Goal: Information Seeking & Learning: Learn about a topic

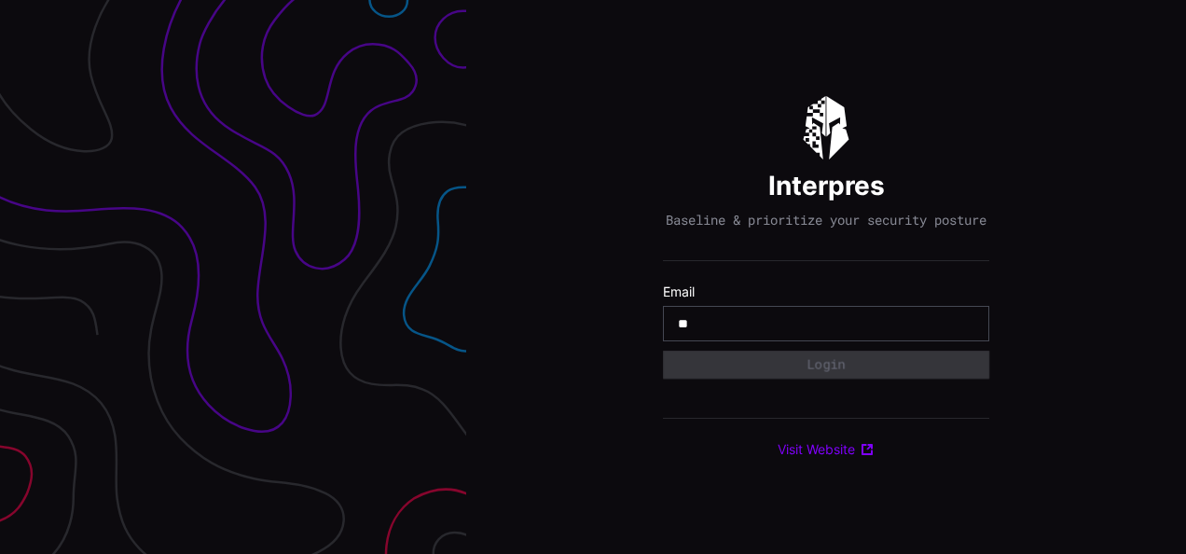
type input "**********"
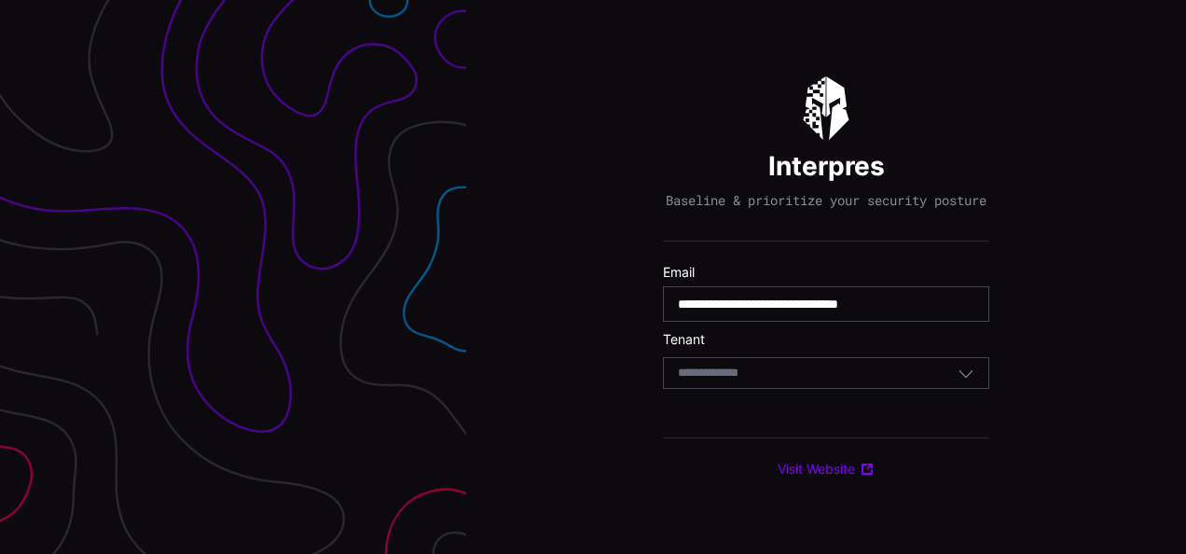
click at [808, 378] on div "Select Tenant" at bounding box center [818, 372] width 280 height 17
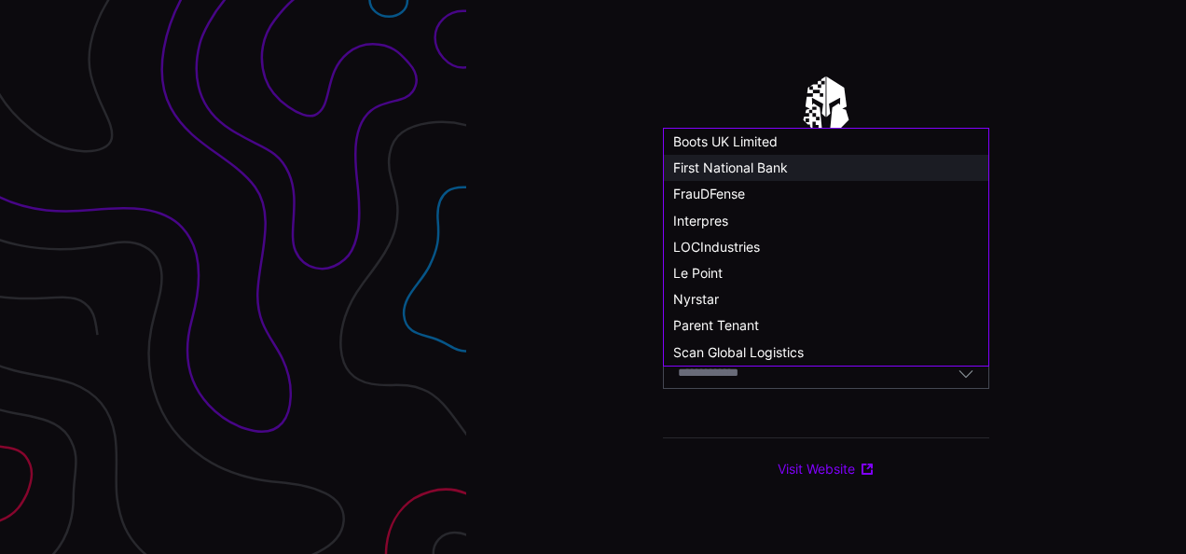
click at [802, 172] on div "First National Bank" at bounding box center [826, 167] width 306 height 17
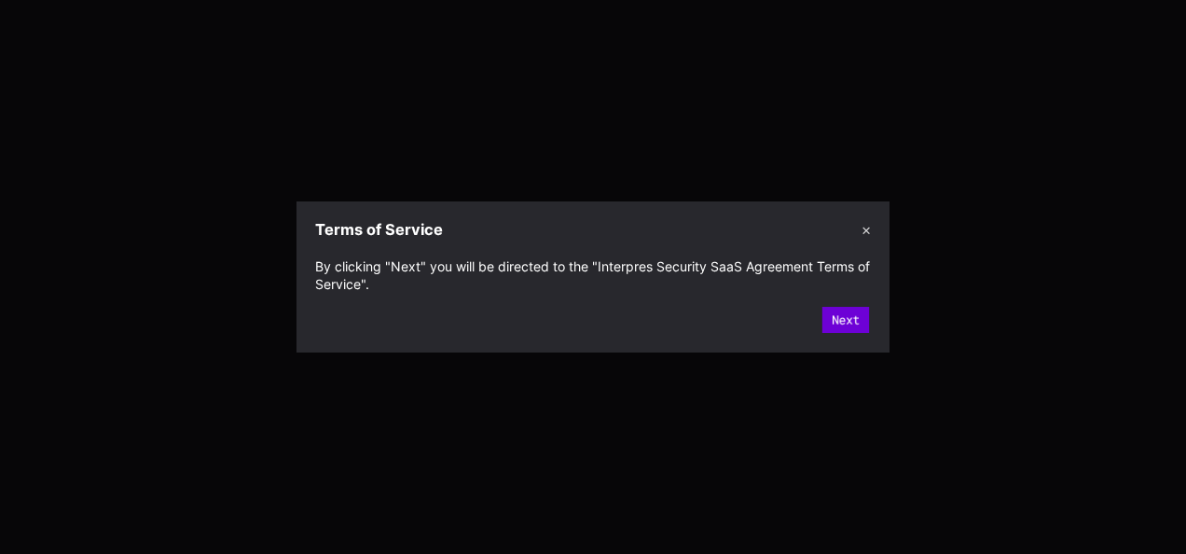
click at [843, 324] on button "Next" at bounding box center [845, 320] width 47 height 26
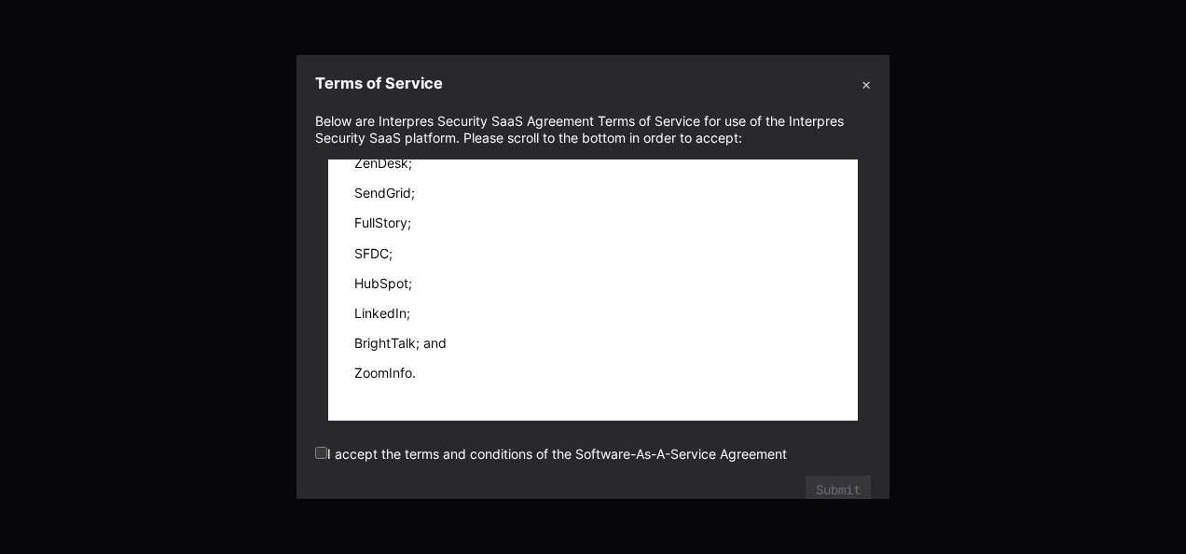
scroll to position [23, 0]
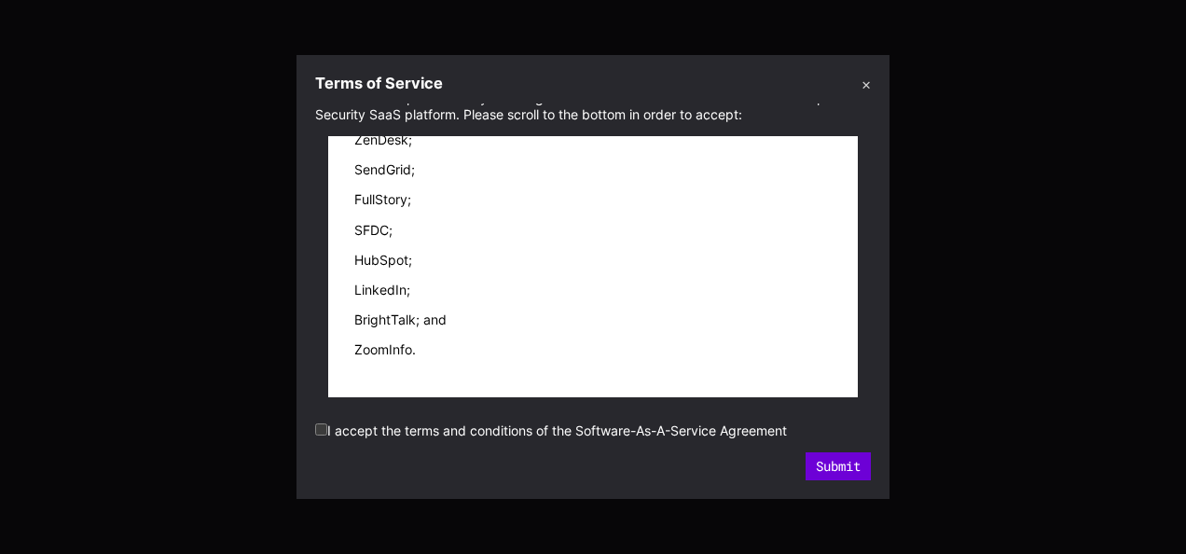
click at [829, 464] on button "Submit" at bounding box center [837, 466] width 65 height 28
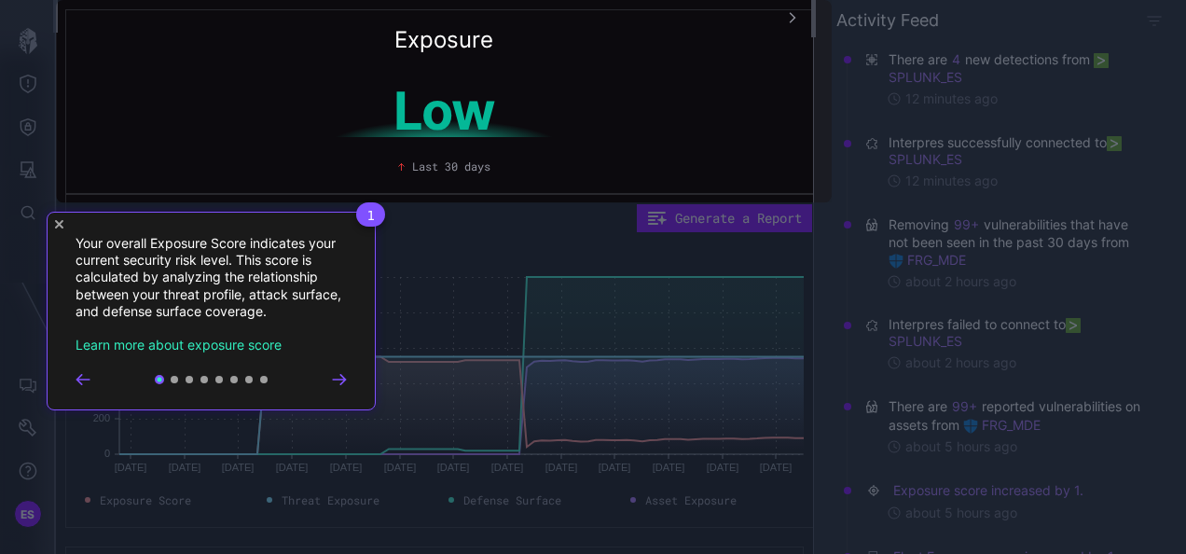
click at [60, 224] on icon "Close Tour" at bounding box center [59, 224] width 8 height 8
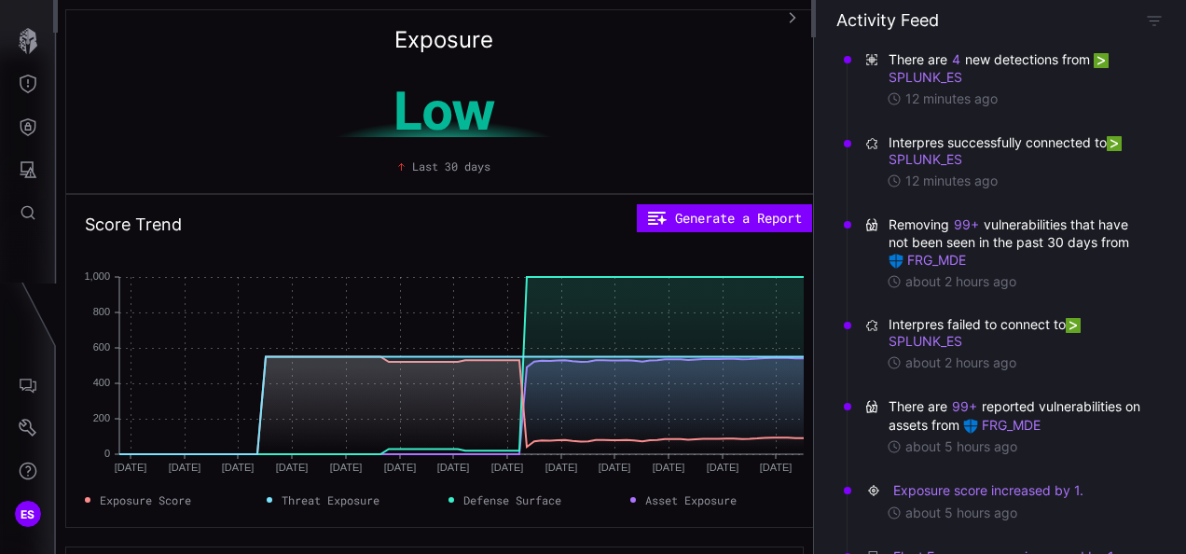
click at [789, 18] on icon "button" at bounding box center [792, 17] width 13 height 13
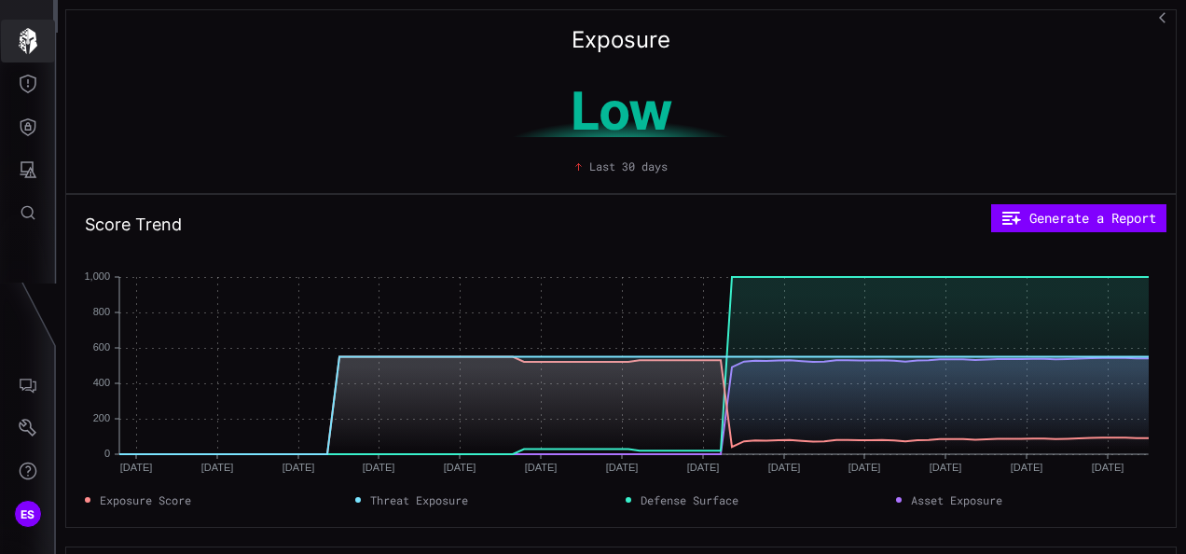
click at [31, 36] on icon "button" at bounding box center [28, 41] width 19 height 26
click at [27, 89] on icon "Threat Exposure" at bounding box center [28, 84] width 19 height 19
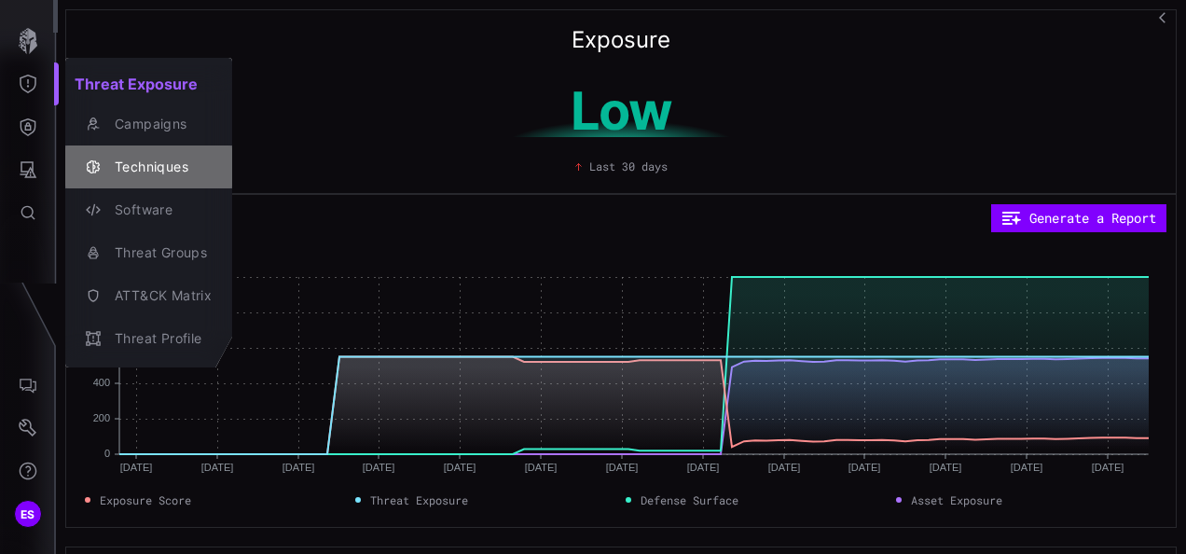
click at [150, 165] on div "Techniques" at bounding box center [158, 167] width 106 height 23
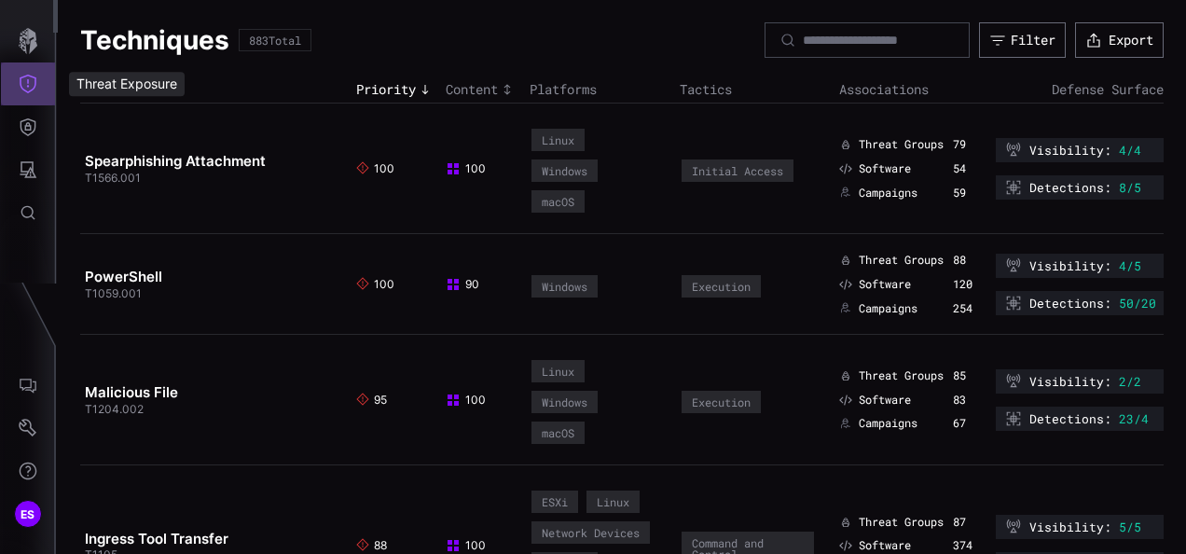
click at [25, 88] on icon "Threat Exposure" at bounding box center [28, 84] width 19 height 19
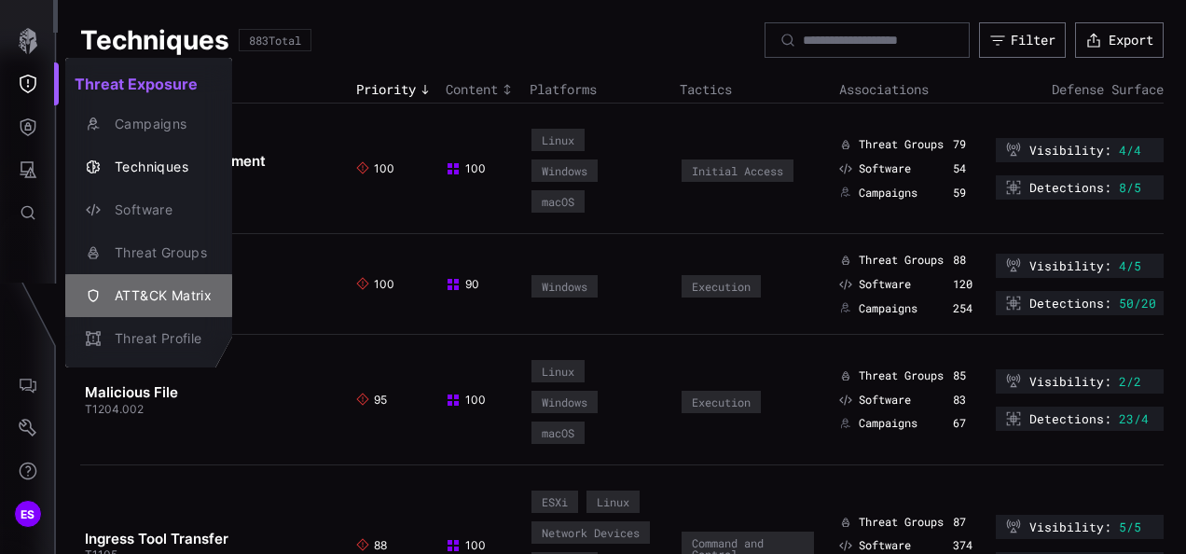
click at [171, 288] on div "ATT&CK Matrix" at bounding box center [158, 295] width 106 height 23
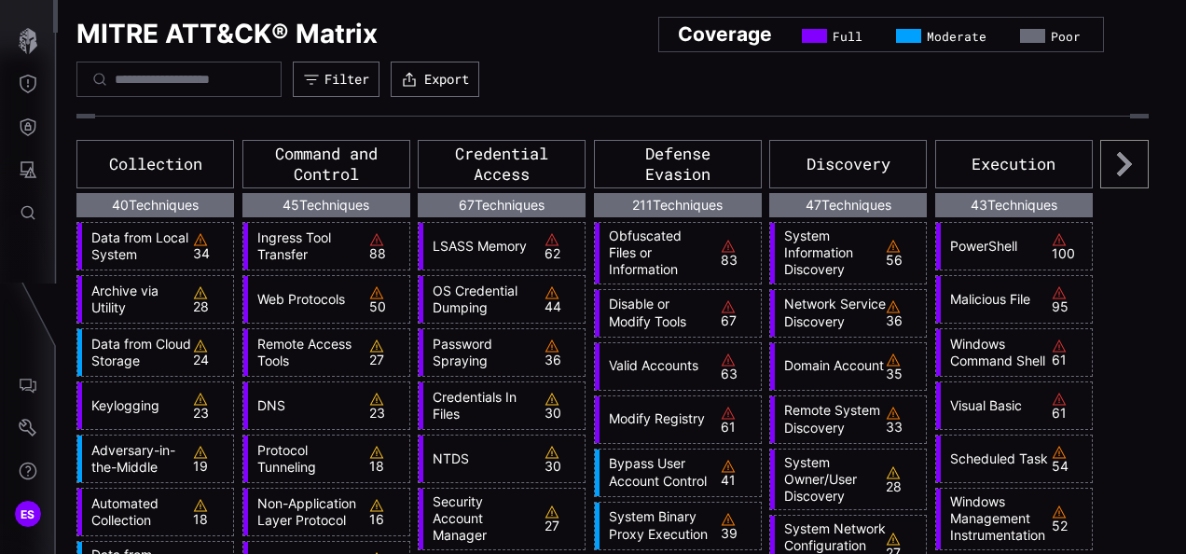
click at [1117, 166] on icon at bounding box center [1124, 164] width 15 height 24
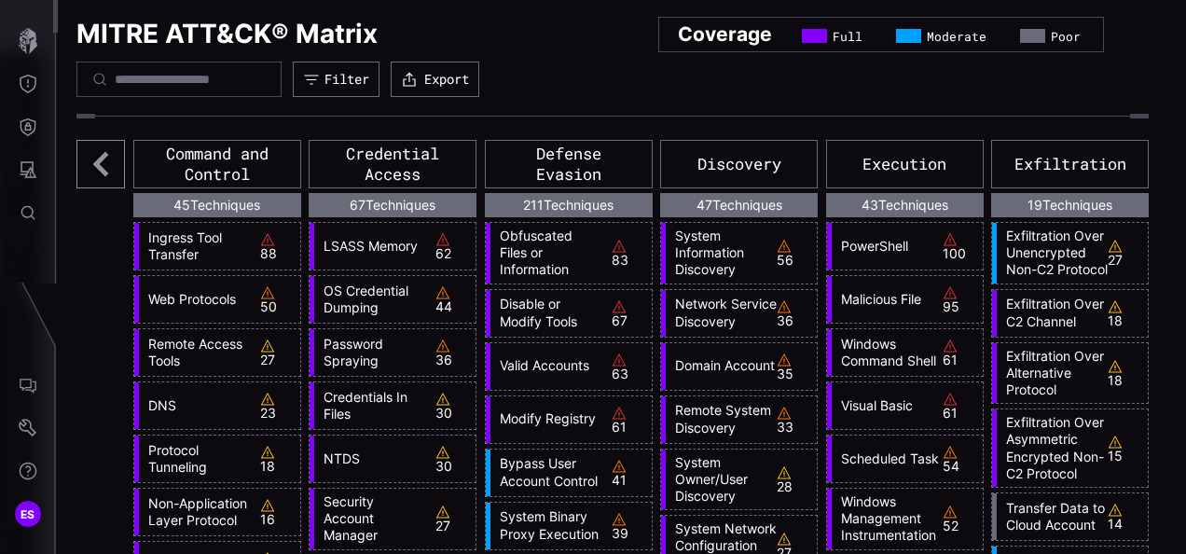
click at [103, 164] on icon at bounding box center [100, 164] width 48 height 48
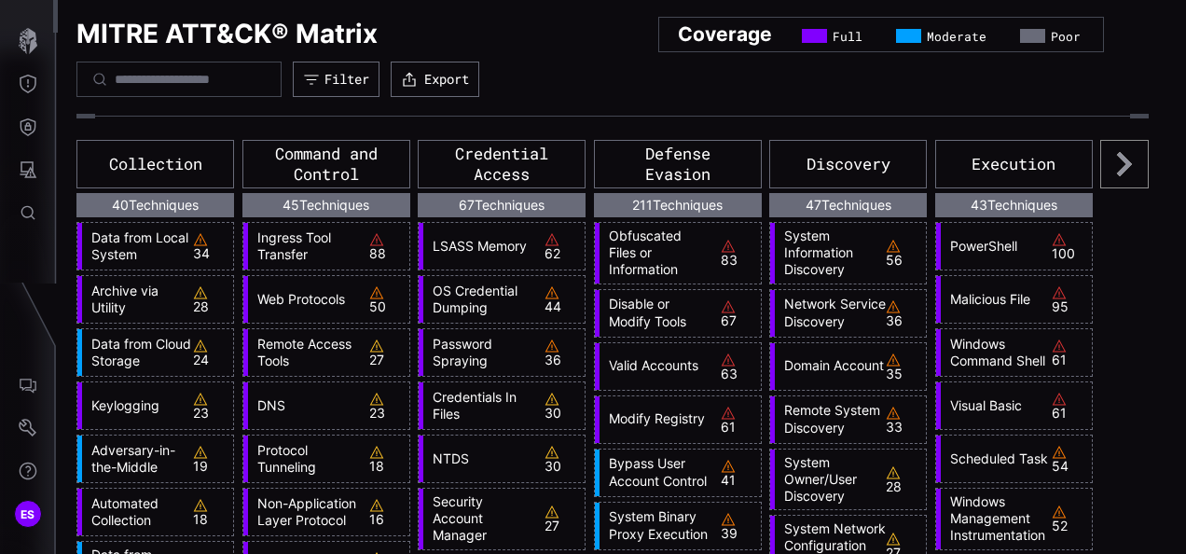
scroll to position [3, 0]
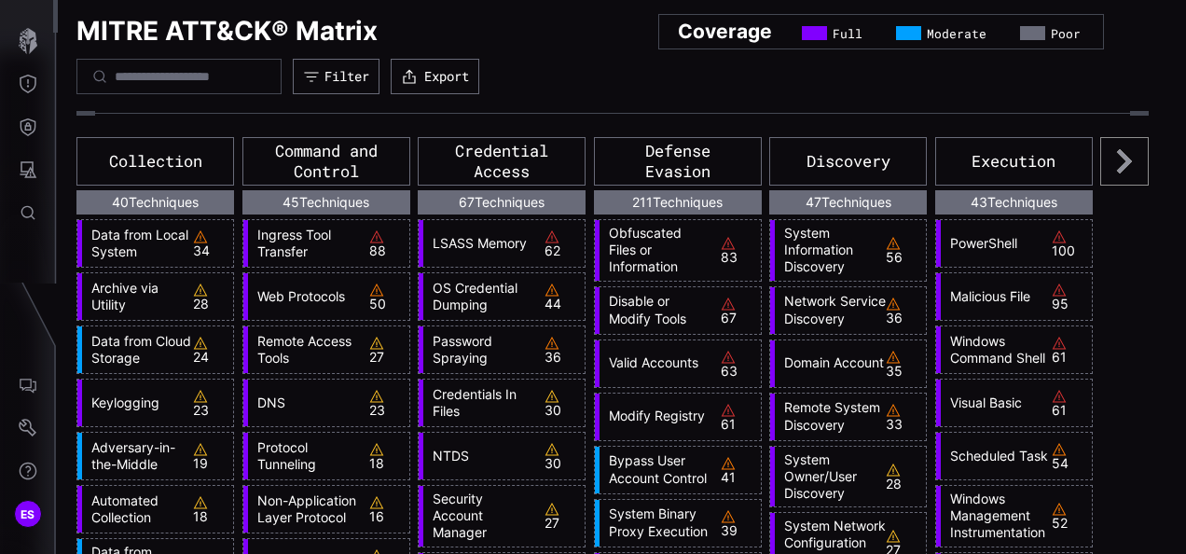
click at [307, 235] on link "Ingress Tool Transfer" at bounding box center [303, 244] width 111 height 34
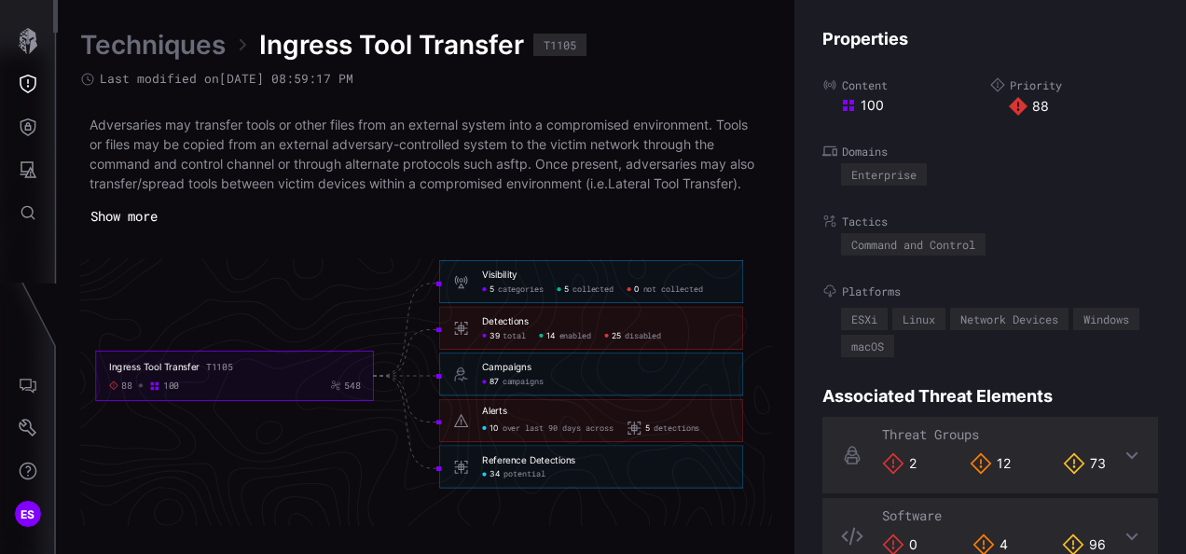
click at [520, 327] on div "Detections" at bounding box center [505, 321] width 47 height 12
click at [459, 335] on icon at bounding box center [461, 328] width 13 height 13
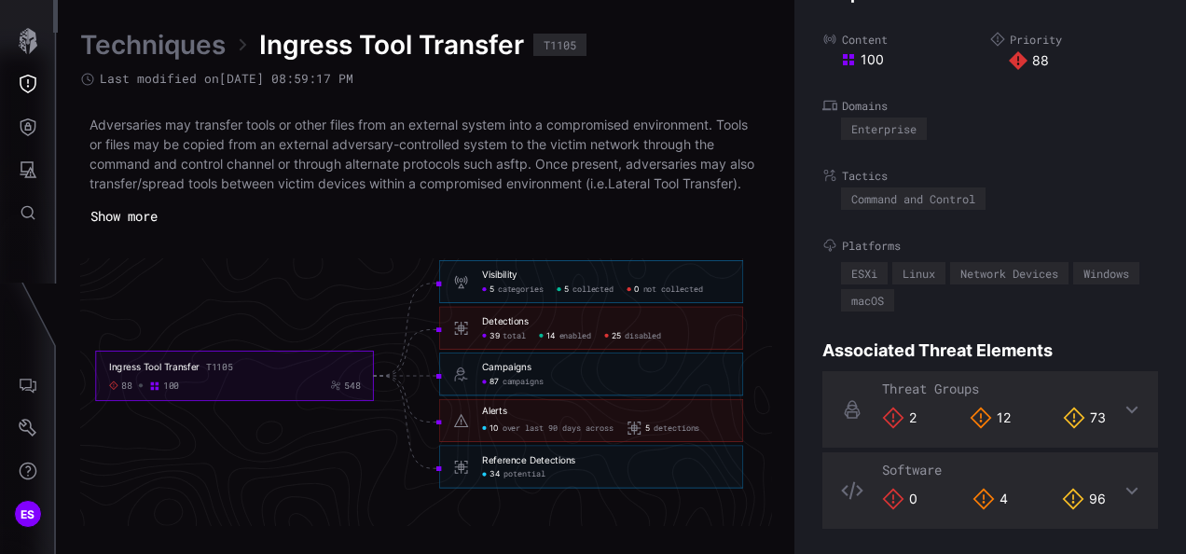
click at [1126, 405] on icon at bounding box center [1132, 408] width 12 height 7
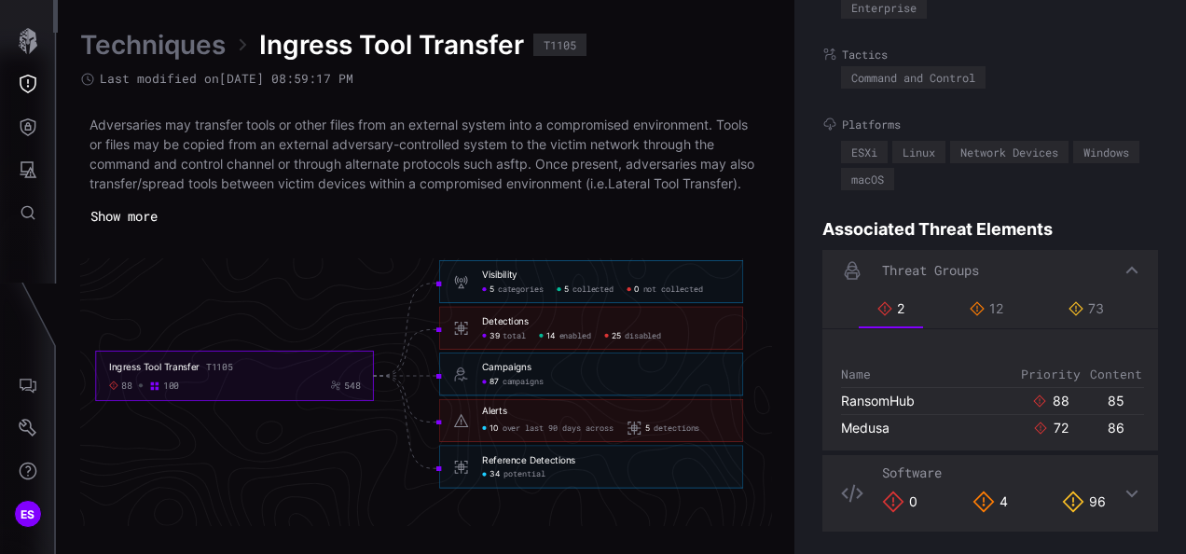
scroll to position [170, 0]
click at [987, 310] on div "12" at bounding box center [986, 305] width 34 height 17
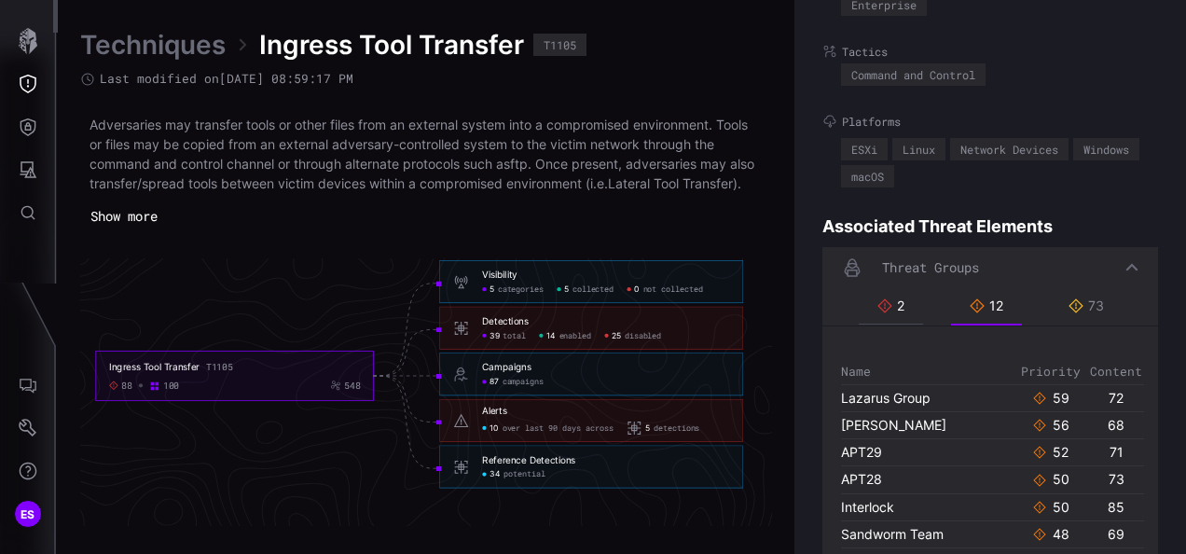
click at [886, 304] on div "2" at bounding box center [890, 305] width 27 height 17
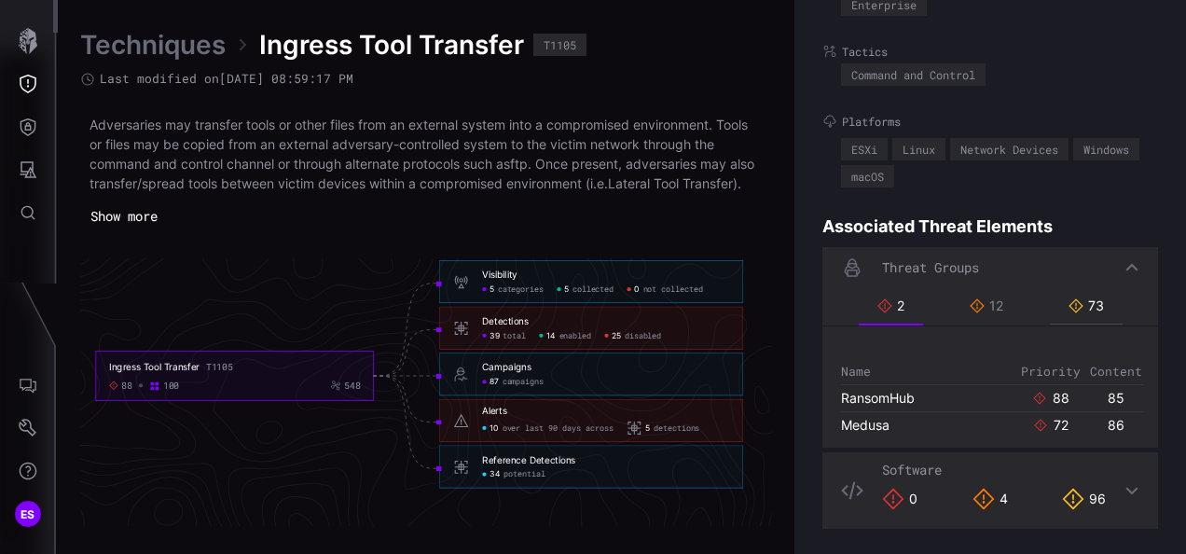
click at [1077, 311] on div "73" at bounding box center [1085, 305] width 35 height 17
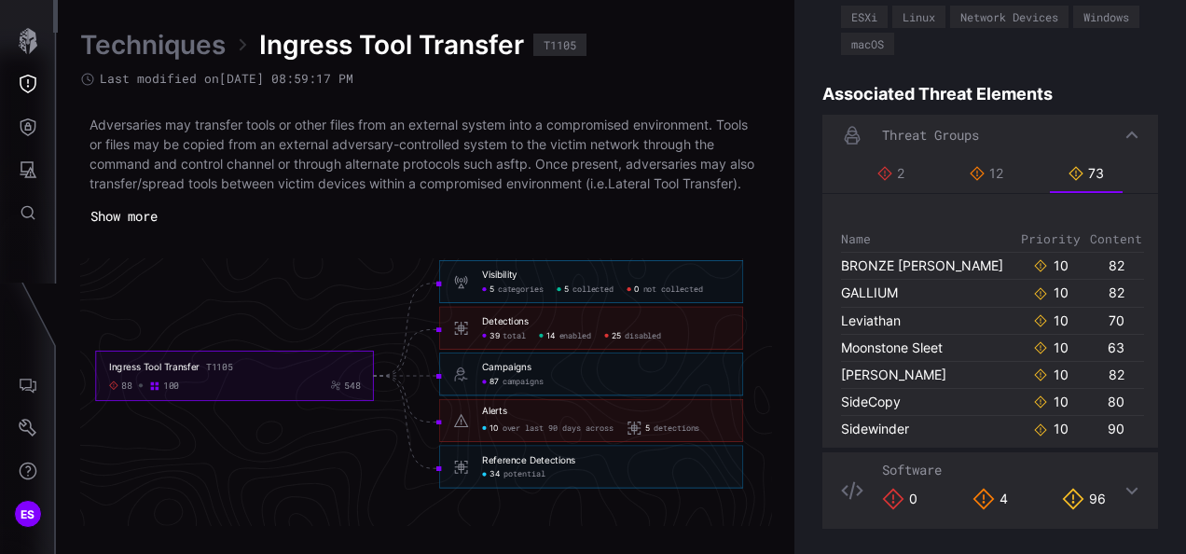
scroll to position [0, 0]
click at [982, 175] on div "12" at bounding box center [986, 173] width 34 height 17
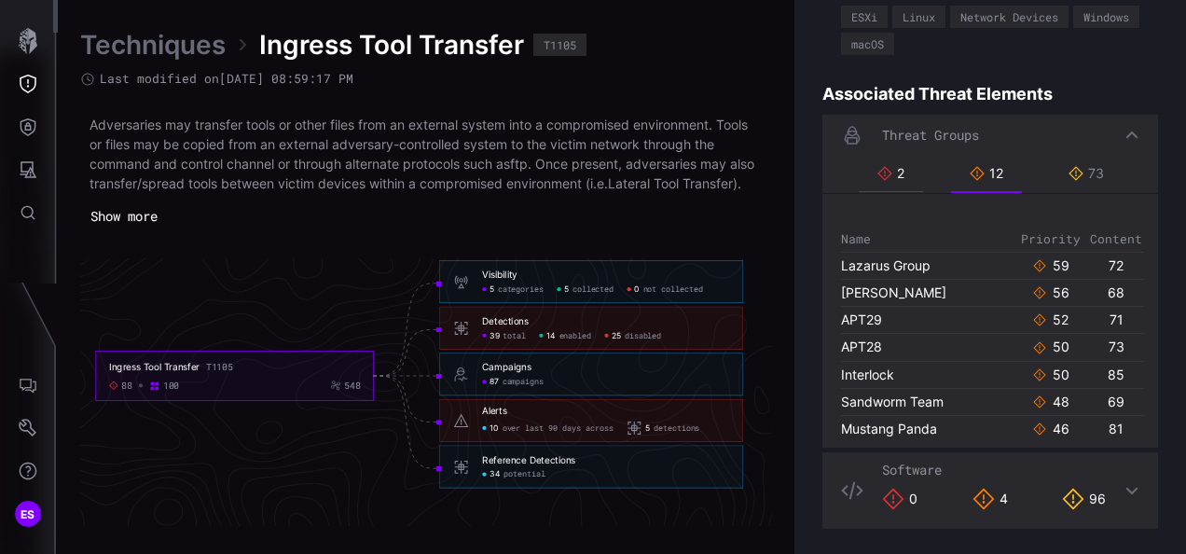
click at [910, 173] on li "2" at bounding box center [890, 174] width 64 height 36
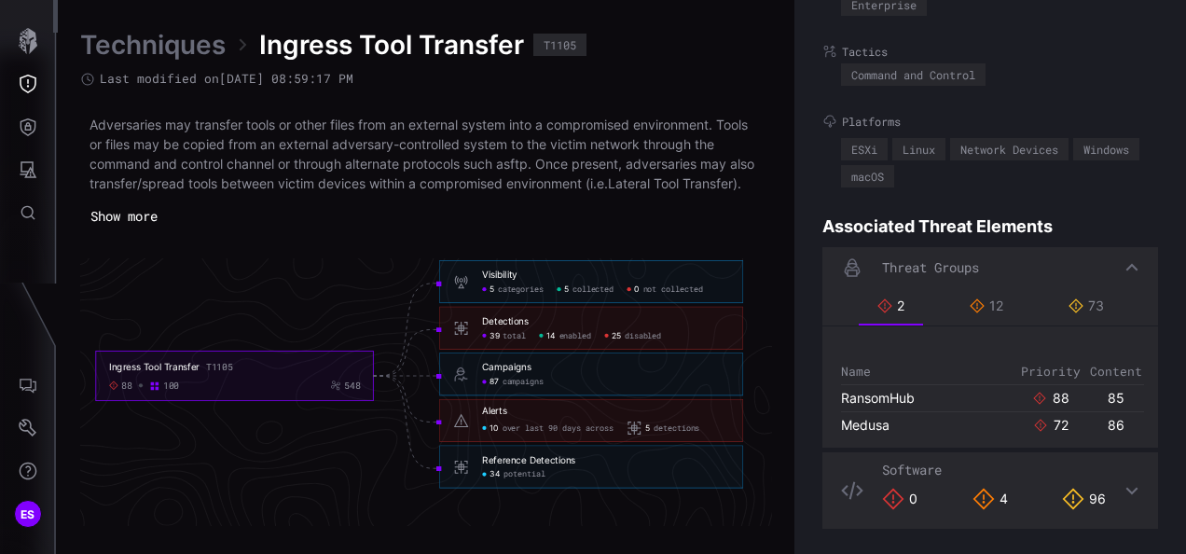
click at [142, 230] on button "Show more" at bounding box center [124, 216] width 88 height 28
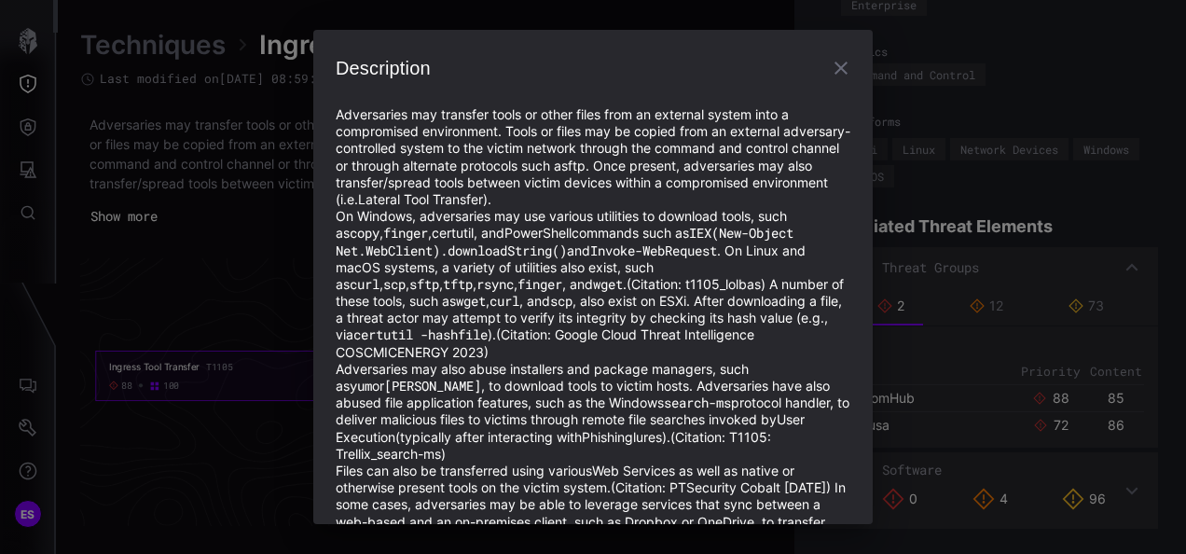
click at [834, 65] on icon "button" at bounding box center [840, 68] width 13 height 13
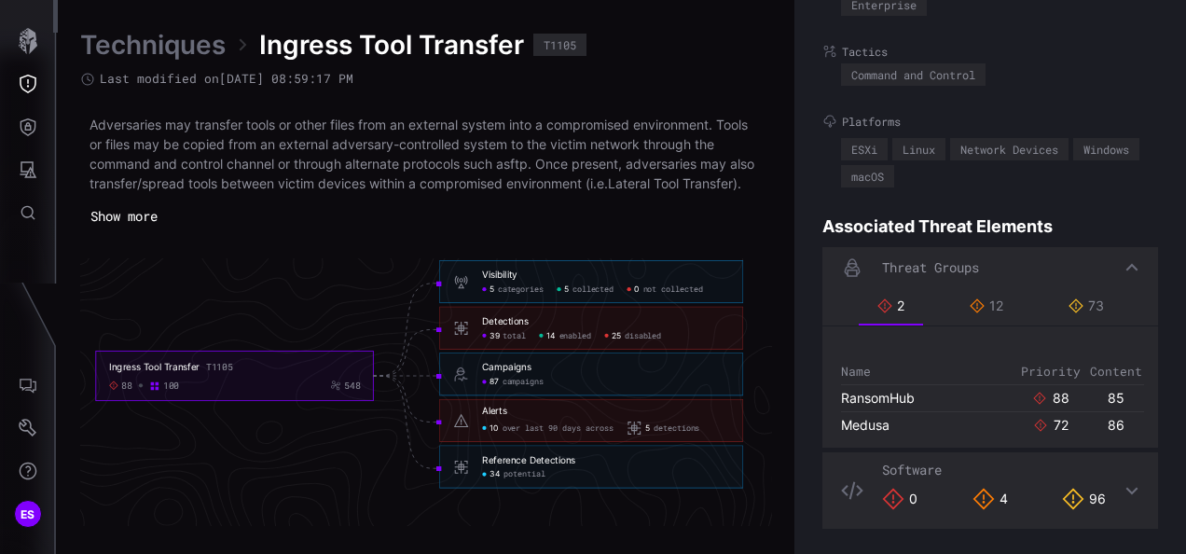
scroll to position [0, 0]
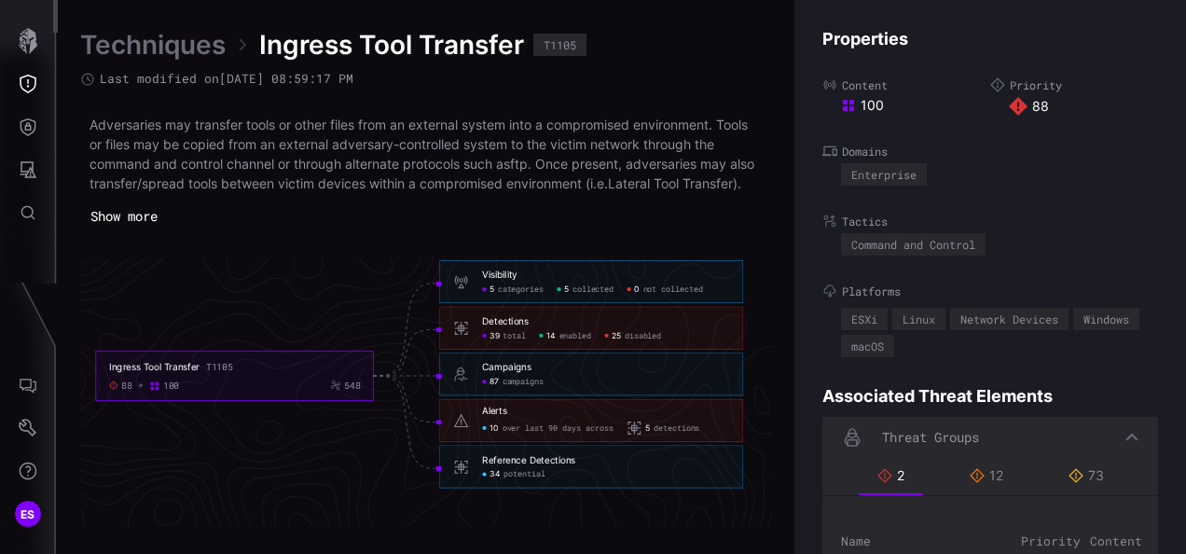
click at [526, 295] on span "categories" at bounding box center [521, 289] width 47 height 10
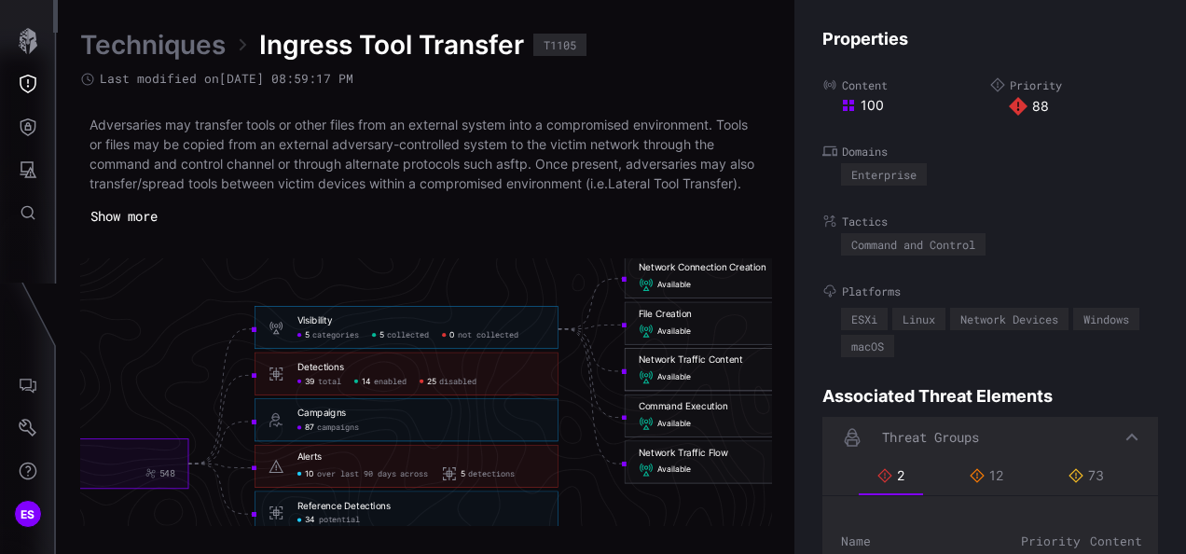
scroll to position [4057, 1059]
click at [676, 320] on div "File Creation" at bounding box center [665, 314] width 53 height 12
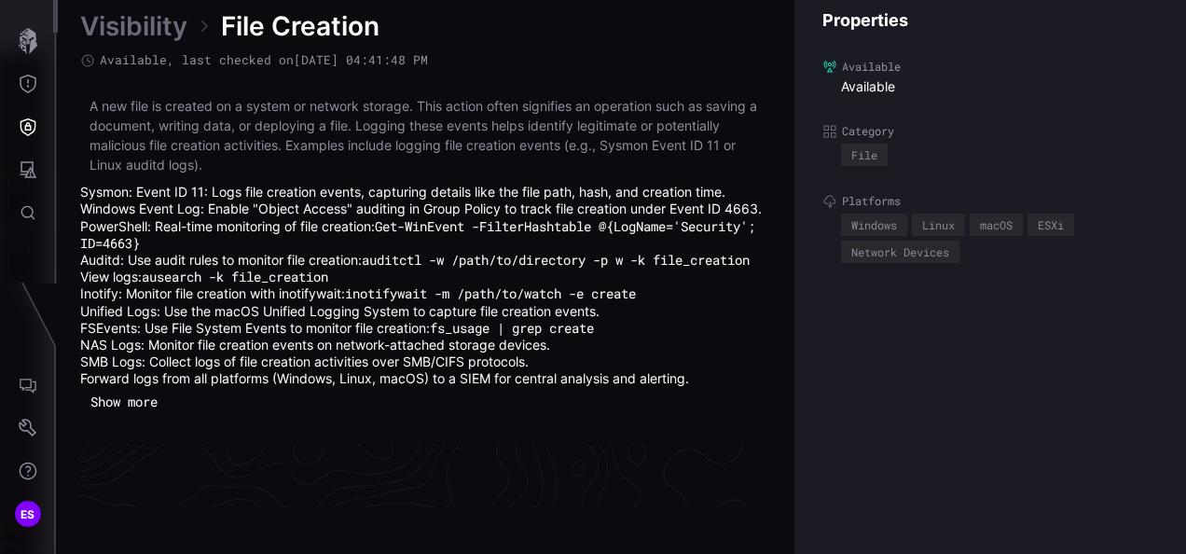
scroll to position [4178, 1059]
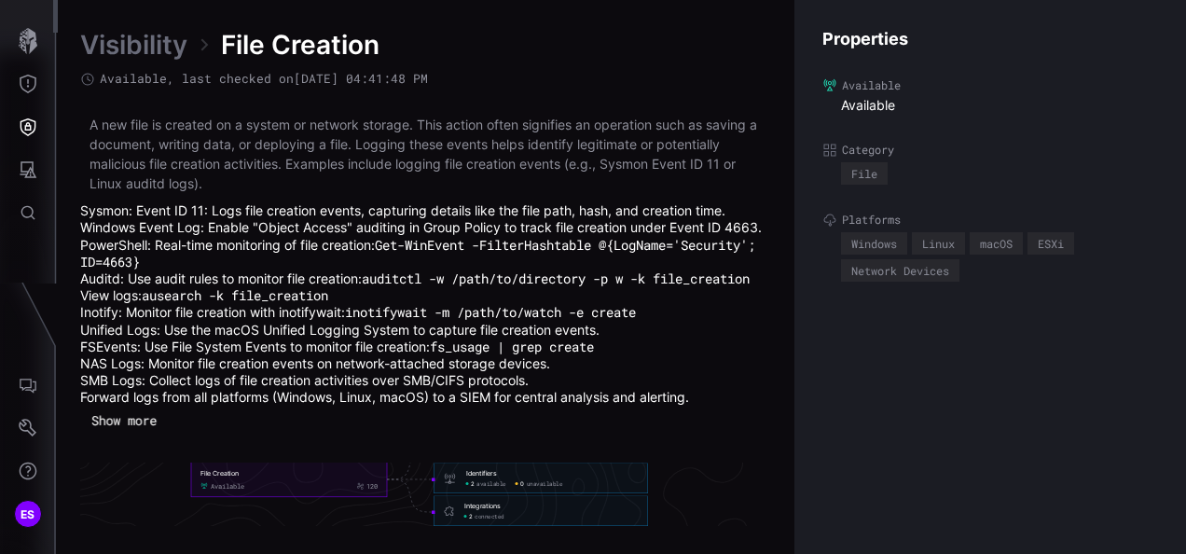
click at [145, 433] on button "Show more" at bounding box center [124, 419] width 86 height 27
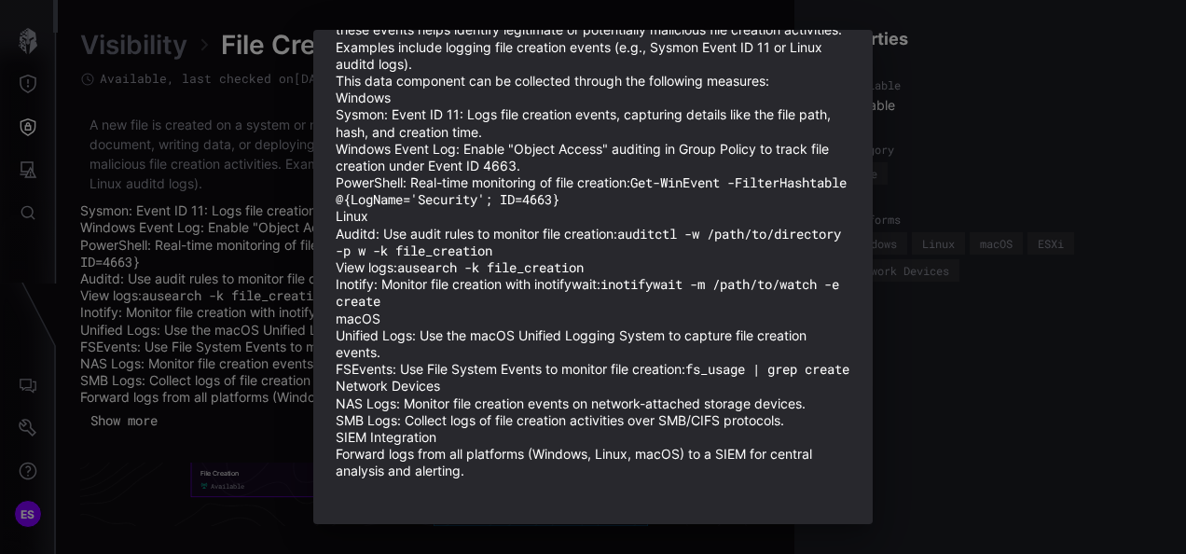
scroll to position [0, 0]
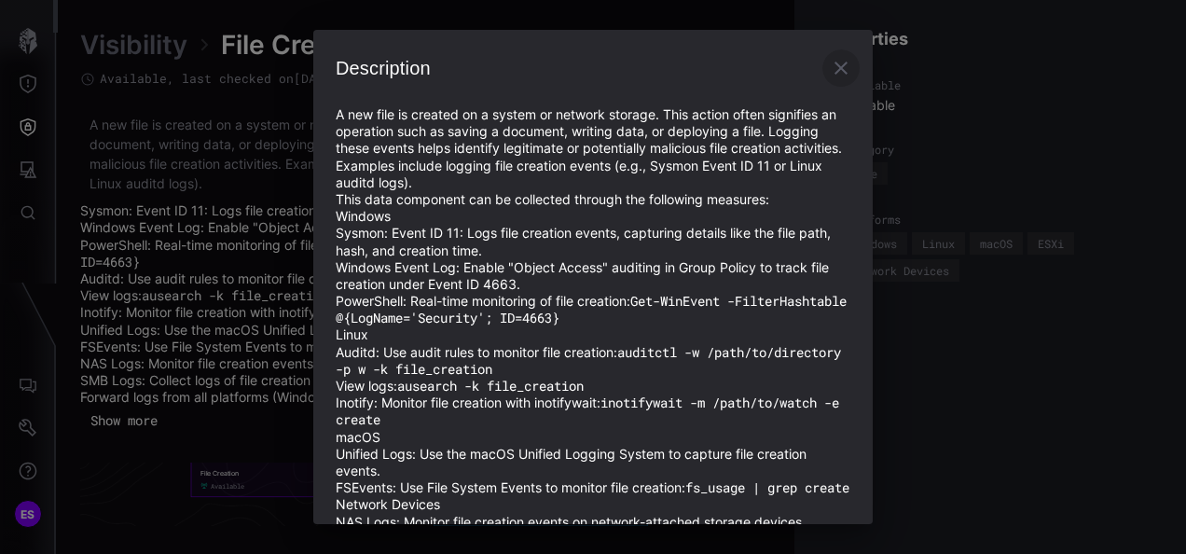
click at [830, 66] on icon "button" at bounding box center [841, 68] width 22 height 22
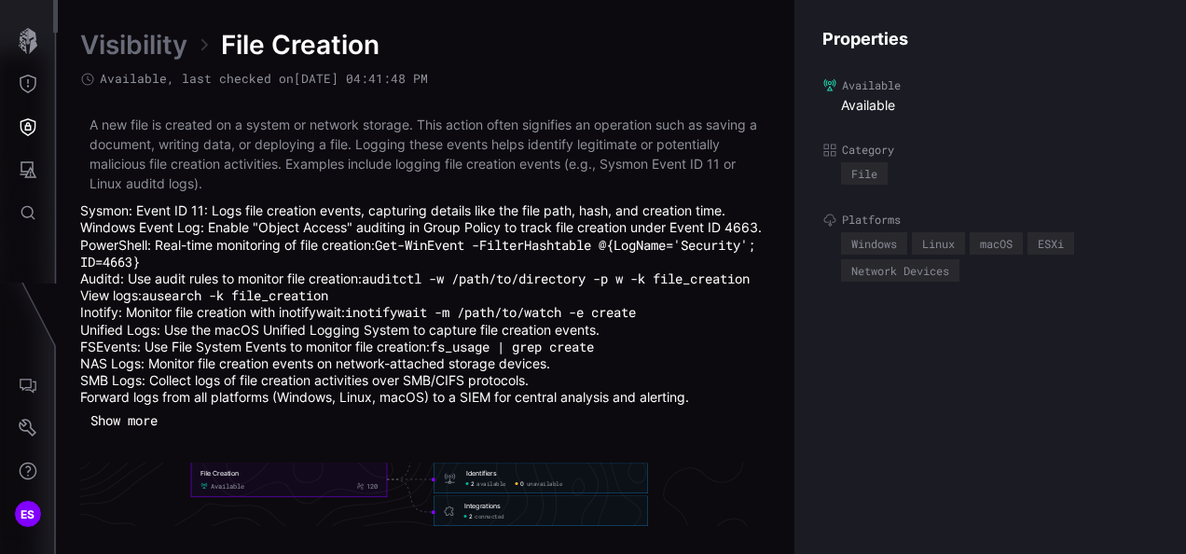
click at [487, 477] on div "Identifiers" at bounding box center [481, 473] width 31 height 8
click at [649, 203] on li "Sysmon: Event ID 11: Logs file creation events, capturing details like the file…" at bounding box center [426, 210] width 692 height 17
click at [319, 489] on div "File Creation Available 120" at bounding box center [288, 478] width 177 height 21
click at [216, 490] on div "Available" at bounding box center [228, 486] width 34 height 8
click at [154, 47] on link "Visibility" at bounding box center [133, 45] width 107 height 34
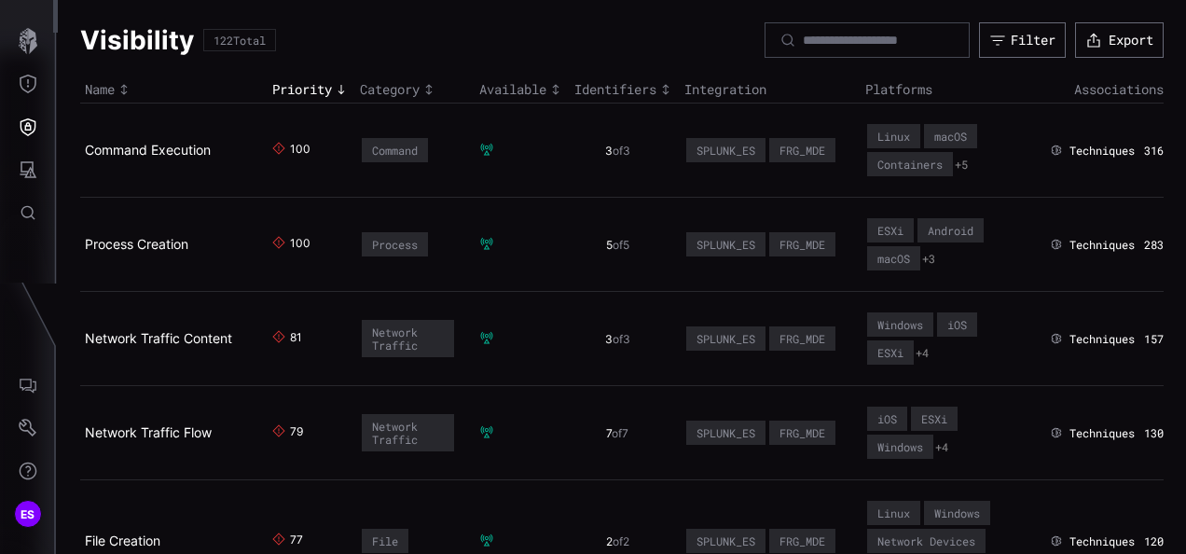
click at [295, 91] on div "Priority" at bounding box center [311, 89] width 78 height 17
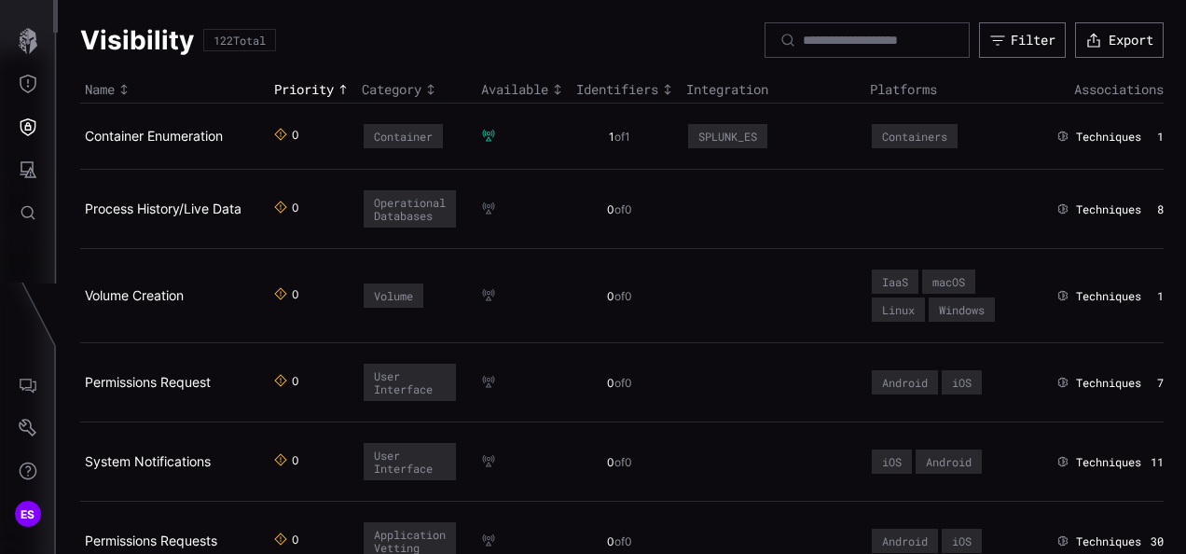
click at [295, 91] on div "Priority" at bounding box center [313, 89] width 78 height 17
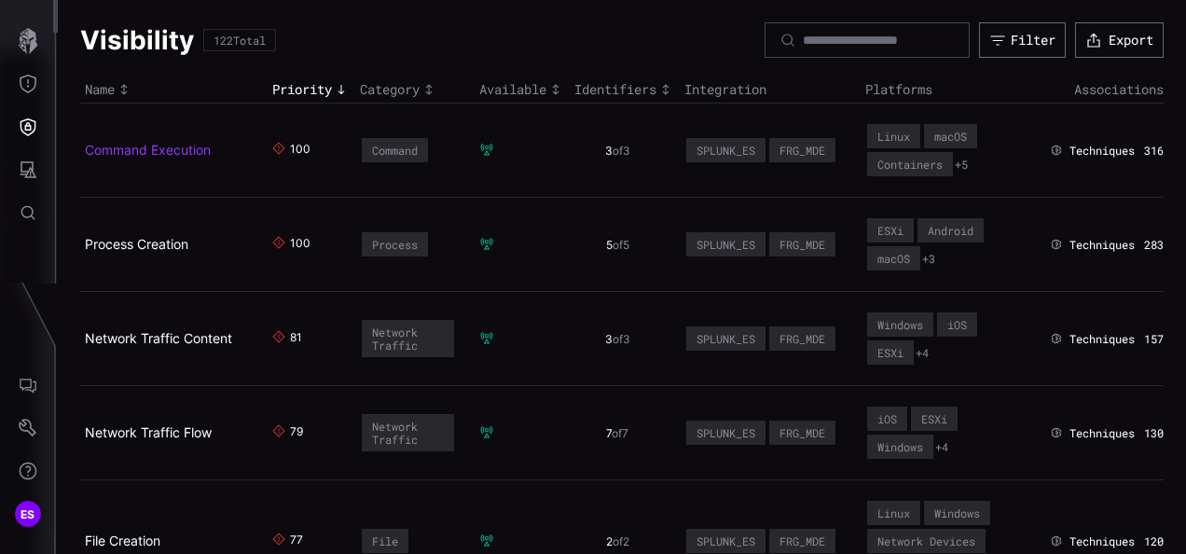
click at [181, 150] on link "Command Execution" at bounding box center [148, 150] width 126 height 16
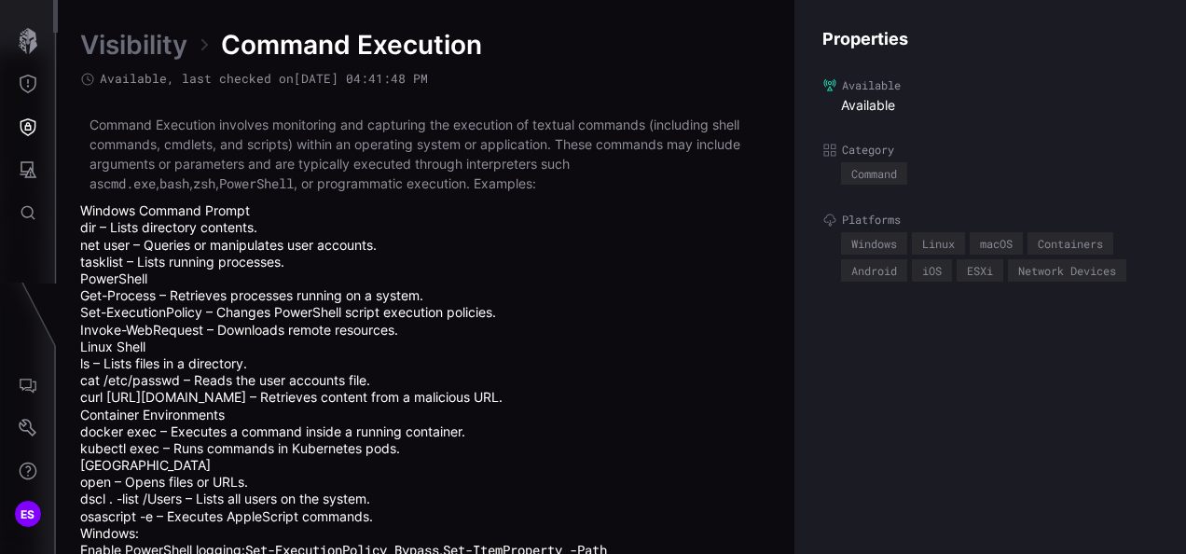
click at [170, 48] on link "Visibility" at bounding box center [133, 45] width 107 height 34
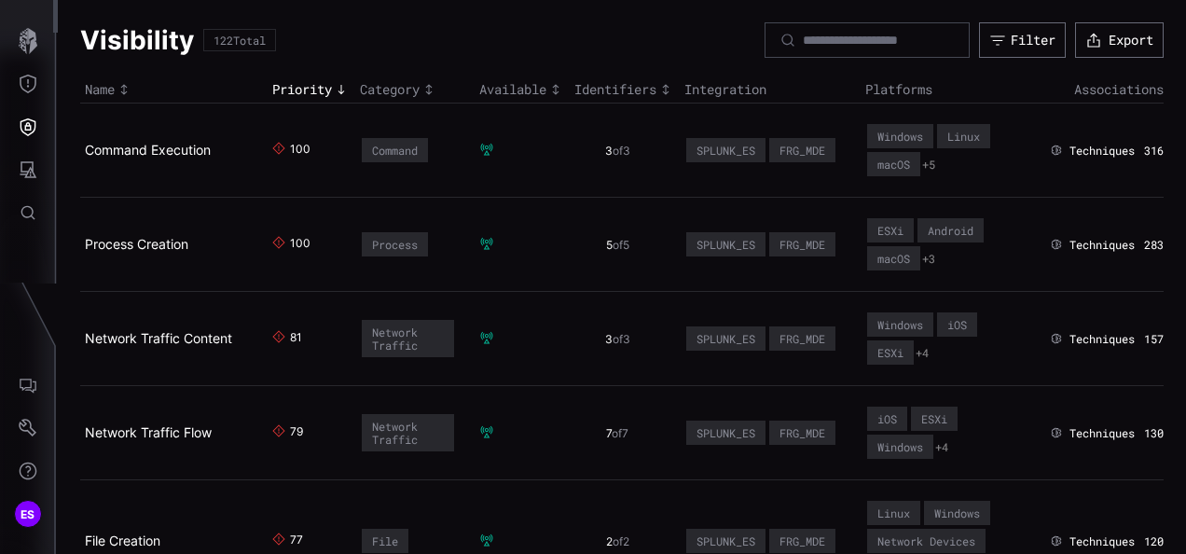
click at [485, 147] on icon at bounding box center [486, 150] width 15 height 15
click at [34, 121] on icon "Defense Surface" at bounding box center [28, 126] width 19 height 19
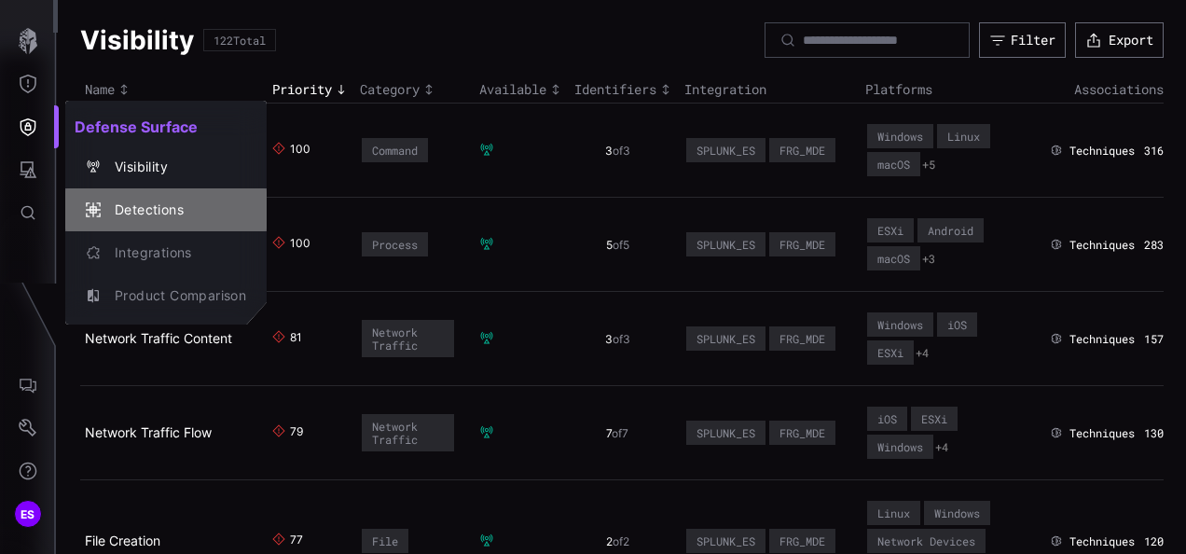
click at [153, 213] on div "Detections" at bounding box center [175, 210] width 141 height 23
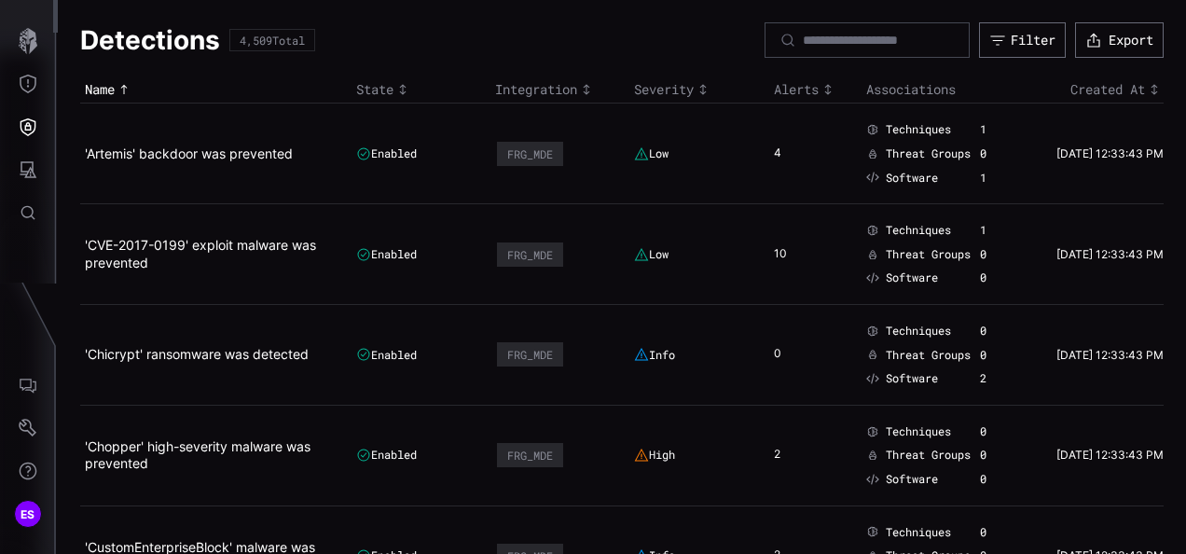
click at [657, 82] on div "Severity" at bounding box center [699, 89] width 130 height 17
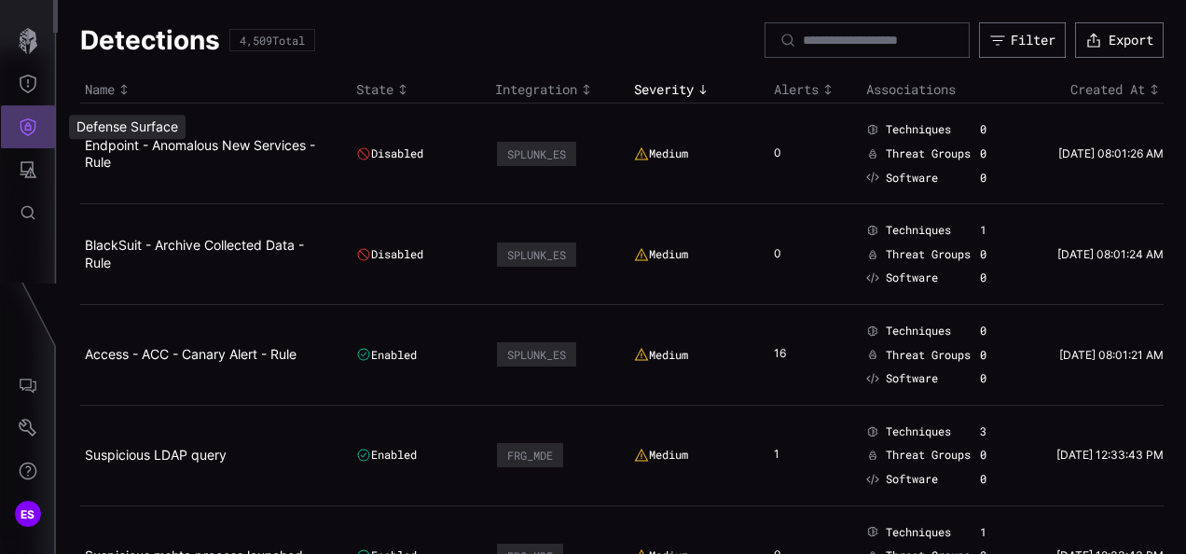
click at [40, 121] on button "Defense Surface" at bounding box center [28, 126] width 54 height 43
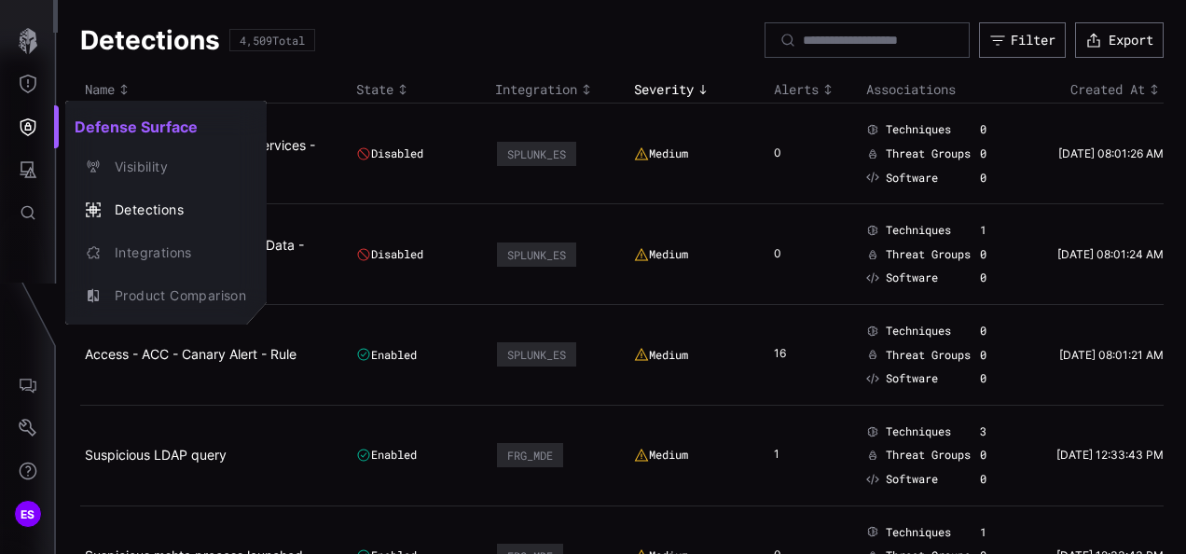
click at [23, 166] on div at bounding box center [593, 277] width 1186 height 554
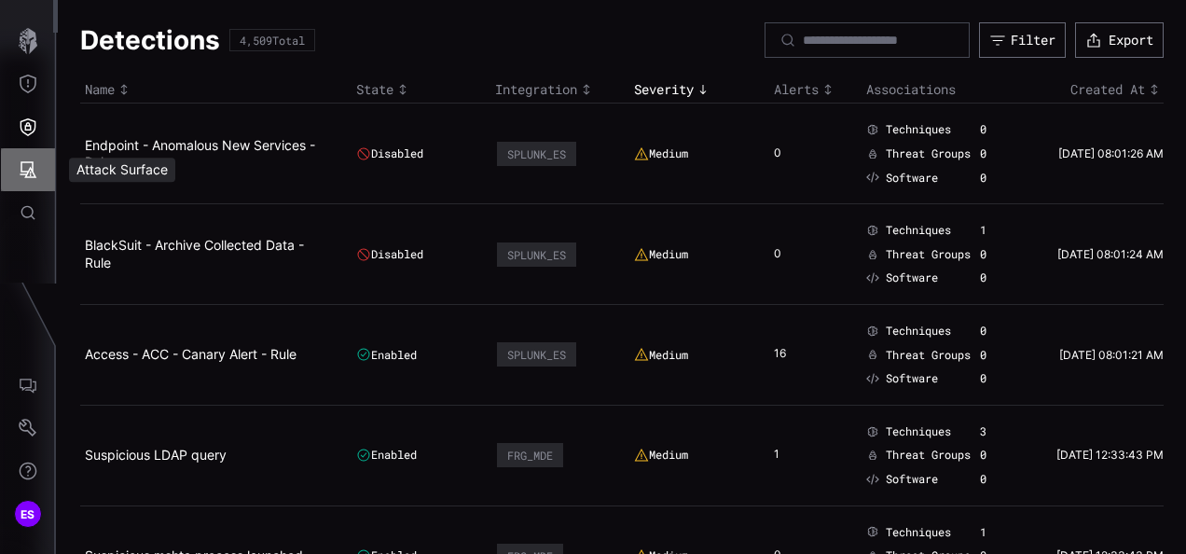
click at [23, 166] on icon "Attack Surface" at bounding box center [28, 169] width 19 height 19
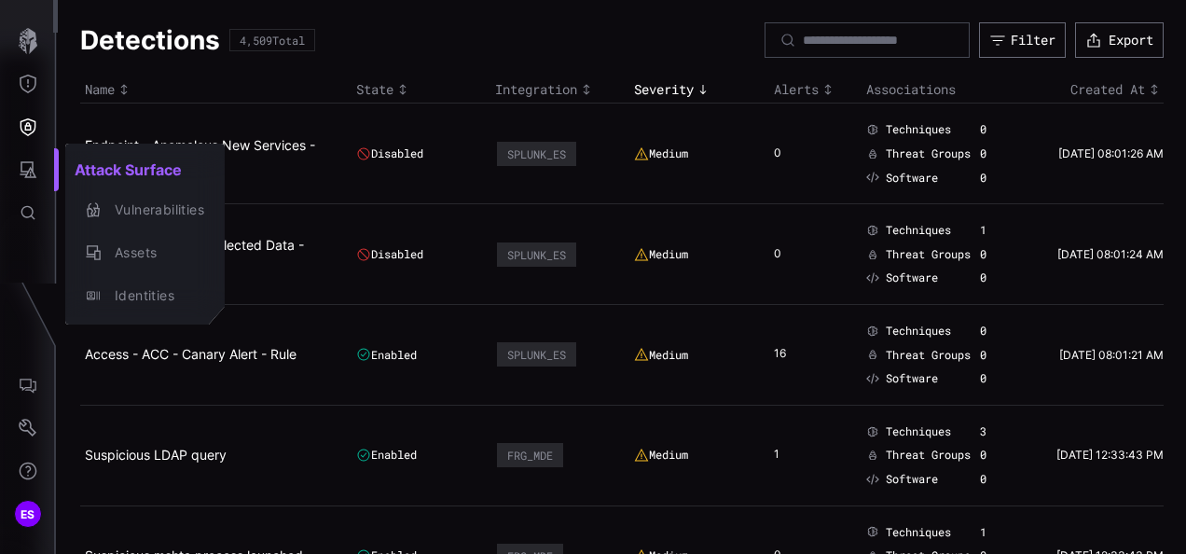
click at [25, 383] on div at bounding box center [593, 277] width 1186 height 554
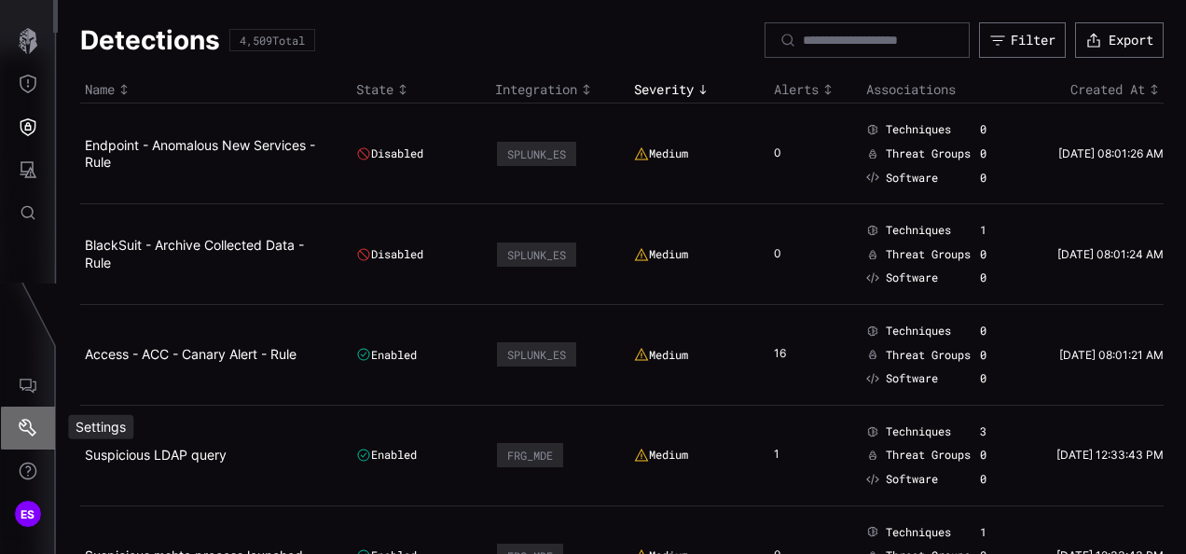
click at [21, 429] on icon "Settings" at bounding box center [28, 428] width 18 height 18
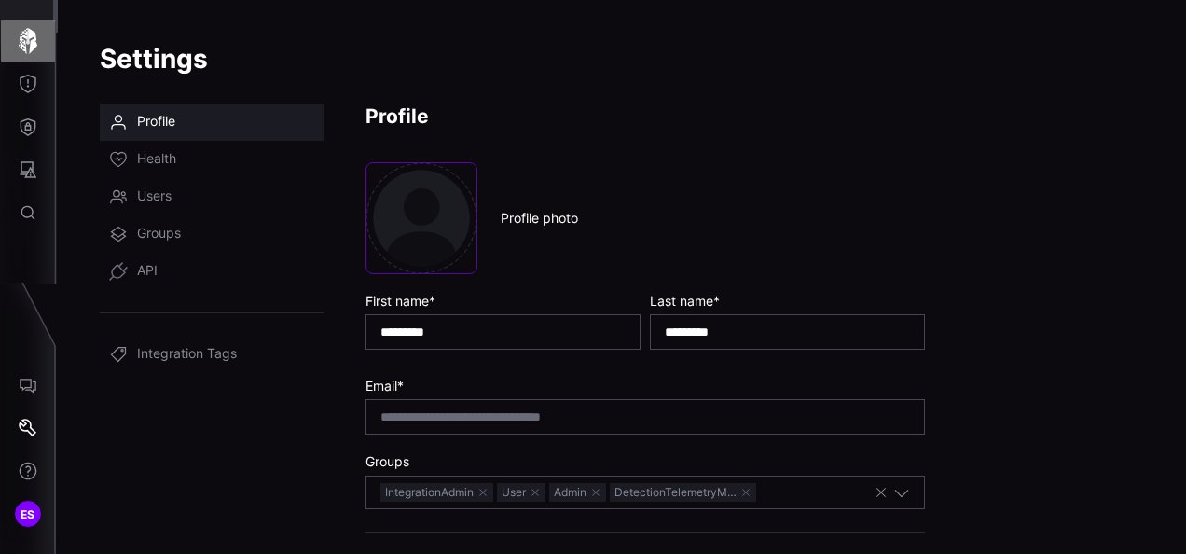
click at [22, 48] on icon "button" at bounding box center [28, 41] width 26 height 26
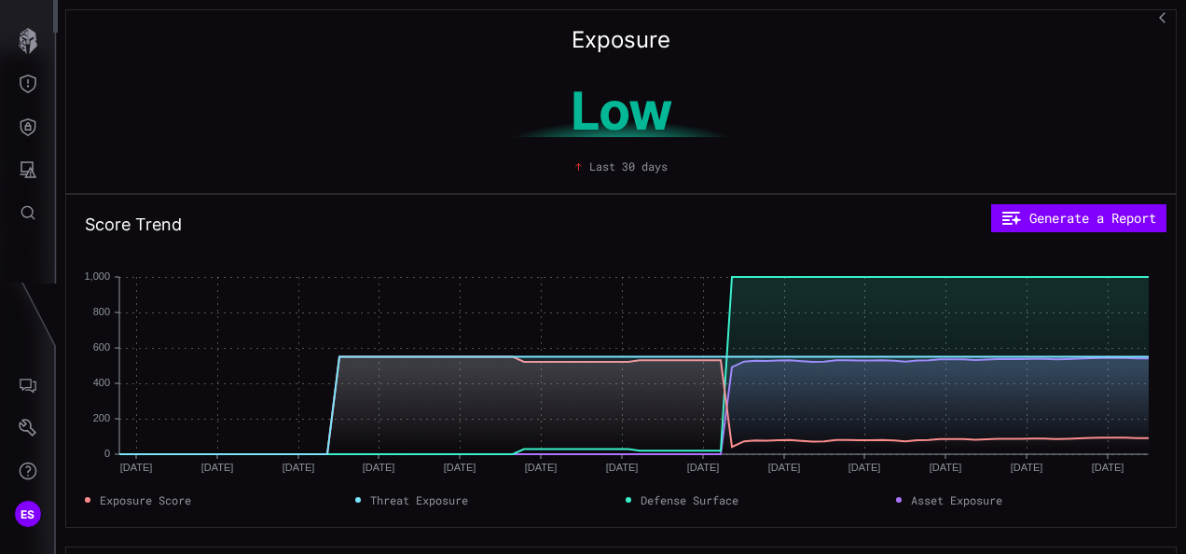
click at [614, 39] on h2 "Exposure" at bounding box center [620, 40] width 99 height 22
click at [622, 112] on h1 "Low" at bounding box center [621, 111] width 350 height 52
copy h1 "Low"
click at [707, 67] on div "Exposure Low Last 30 days" at bounding box center [620, 101] width 1111 height 185
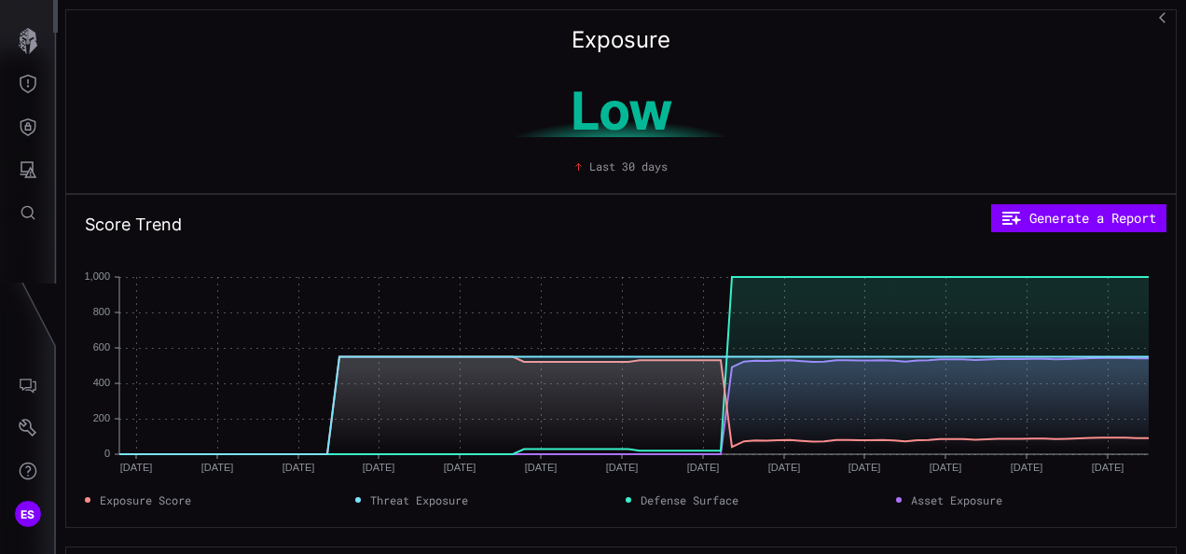
click at [615, 42] on h2 "Exposure" at bounding box center [620, 40] width 99 height 22
drag, startPoint x: 615, startPoint y: 42, endPoint x: 800, endPoint y: 89, distance: 190.4
click at [800, 89] on div "Low" at bounding box center [620, 111] width 373 height 52
click at [734, 104] on h1 "Low" at bounding box center [621, 111] width 350 height 52
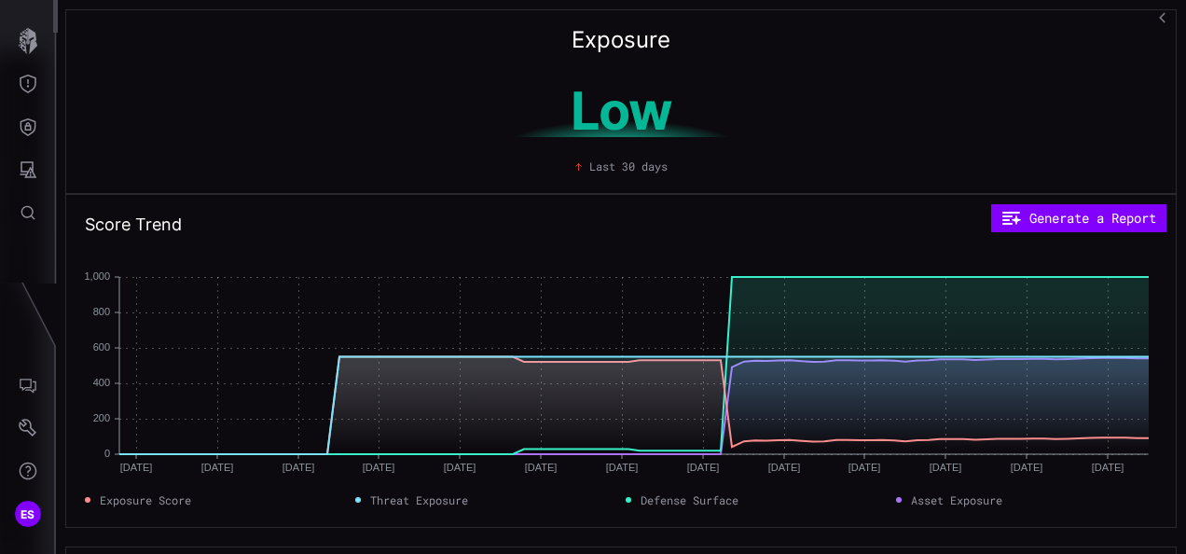
click at [1160, 19] on icon "button" at bounding box center [1165, 17] width 12 height 12
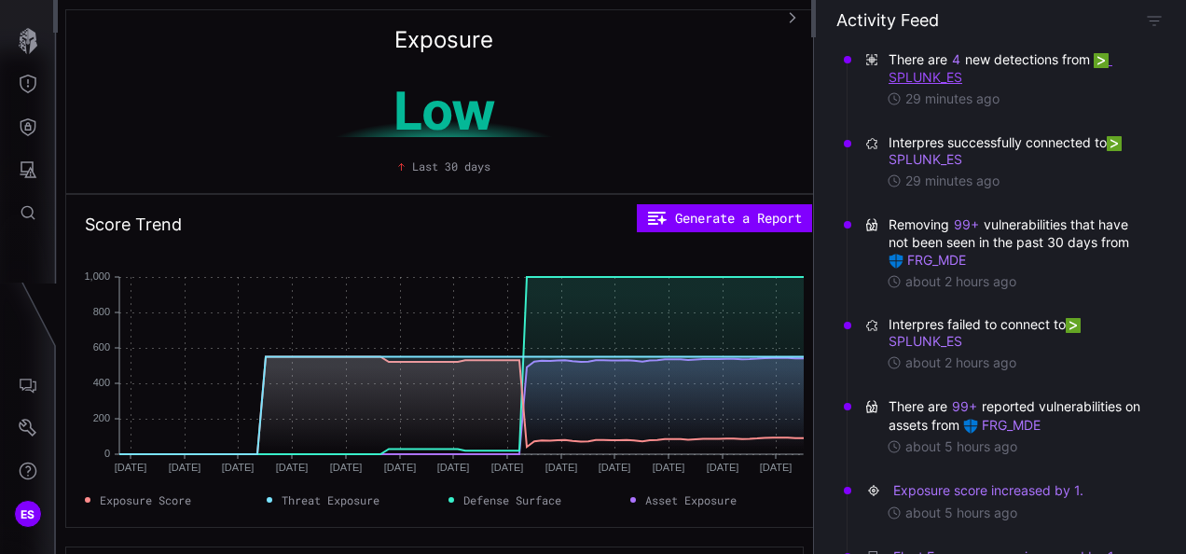
click at [915, 76] on link "SPLUNK_ES" at bounding box center [1000, 68] width 224 height 34
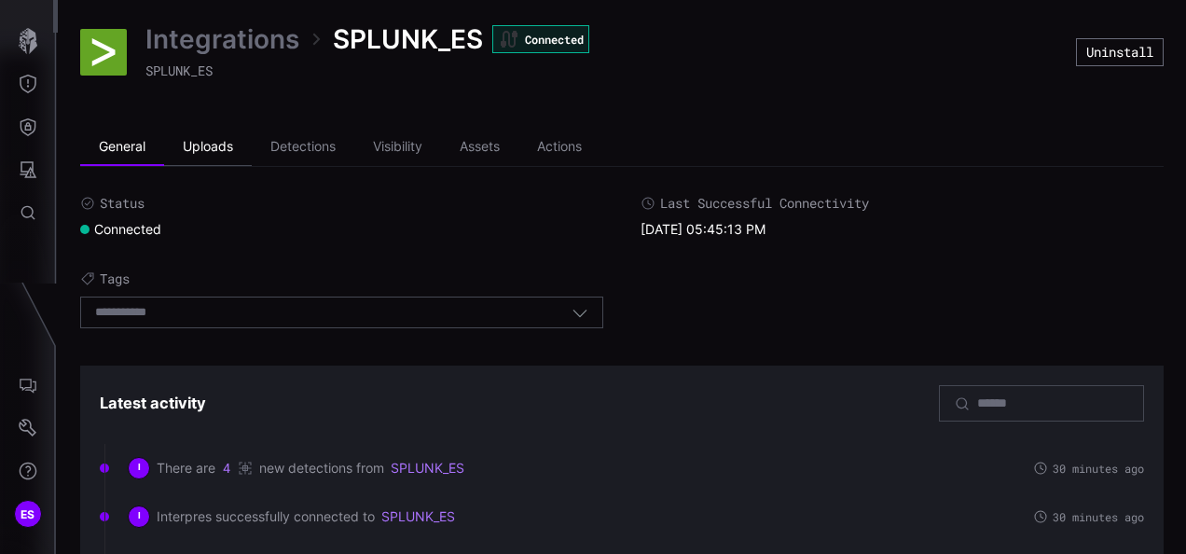
click at [227, 149] on li "Uploads" at bounding box center [208, 147] width 88 height 37
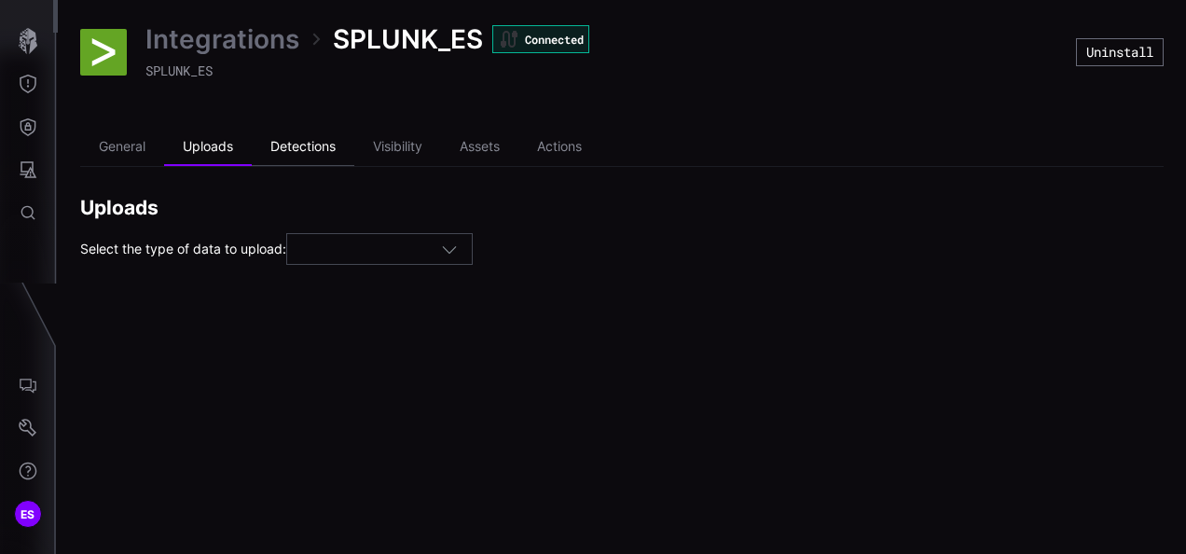
click at [316, 145] on li "Detections" at bounding box center [303, 147] width 103 height 37
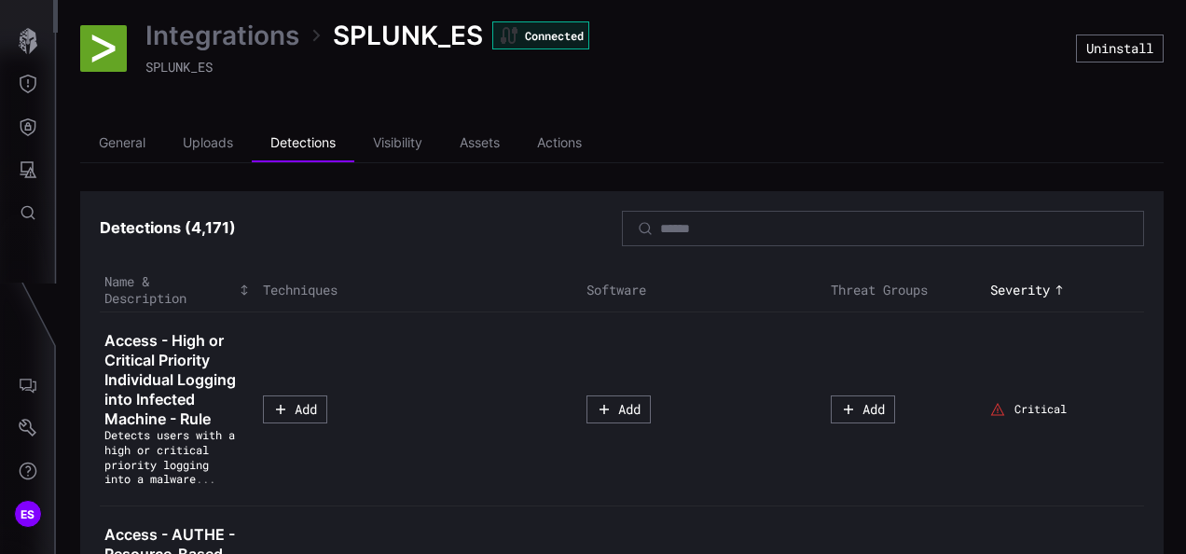
scroll to position [2, 0]
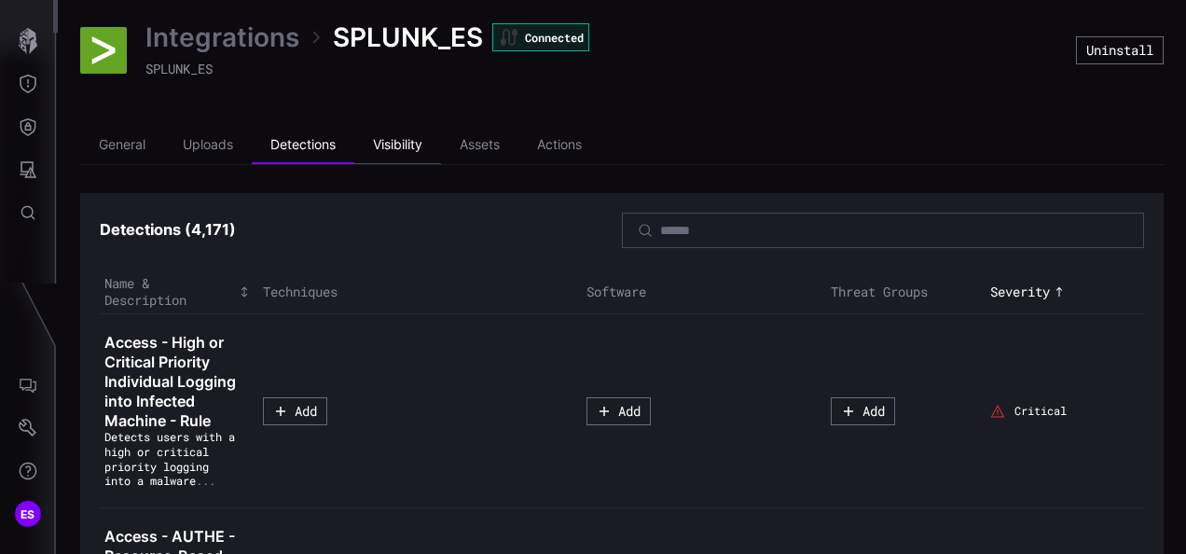
click at [405, 142] on li "Visibility" at bounding box center [397, 145] width 87 height 37
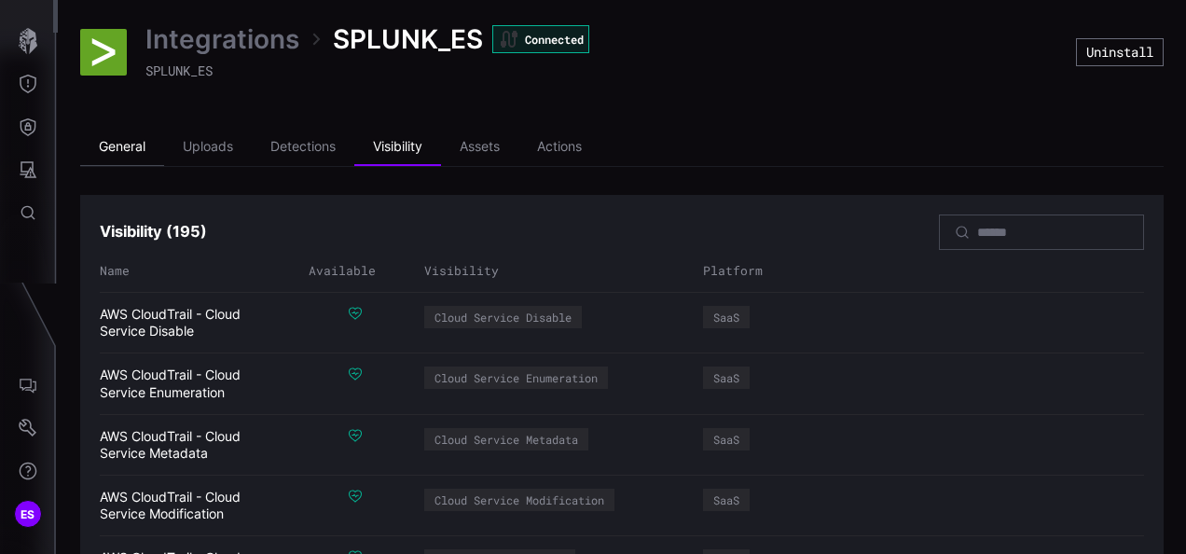
click at [124, 145] on li "General" at bounding box center [122, 147] width 84 height 37
